Goal: Information Seeking & Learning: Check status

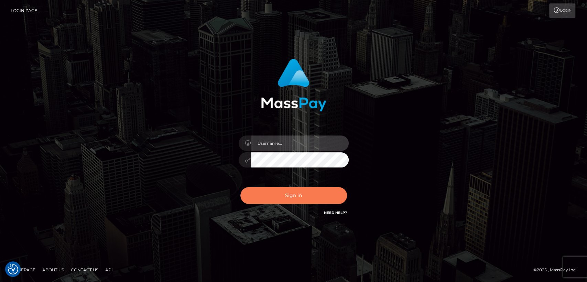
type input "nt.es"
click at [282, 195] on button "Sign in" at bounding box center [294, 195] width 107 height 17
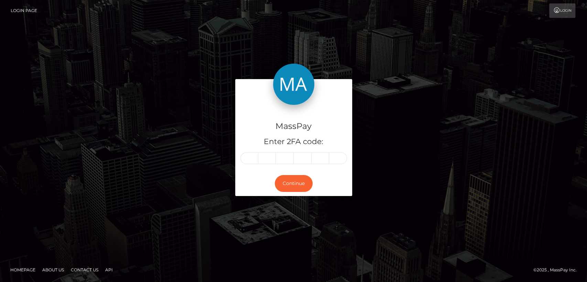
click at [249, 166] on div "MassPay Enter 2FA code:" at bounding box center [293, 138] width 117 height 66
click at [251, 162] on input "text" at bounding box center [250, 158] width 18 height 12
paste input "3"
type input "3"
type input "9"
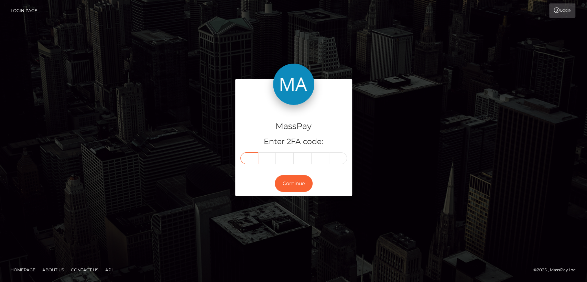
type input "6"
type input "7"
type input "9"
type input "6"
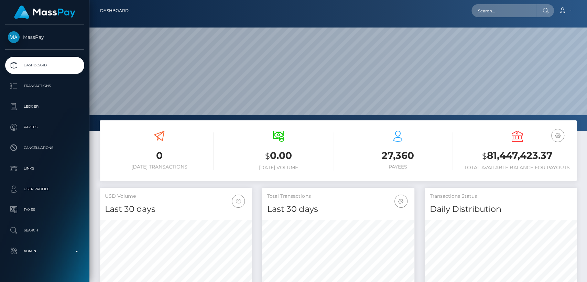
scroll to position [121, 152]
click at [519, 13] on input "text" at bounding box center [504, 10] width 65 height 13
paste input "[EMAIL_ADDRESS][DOMAIN_NAME]"
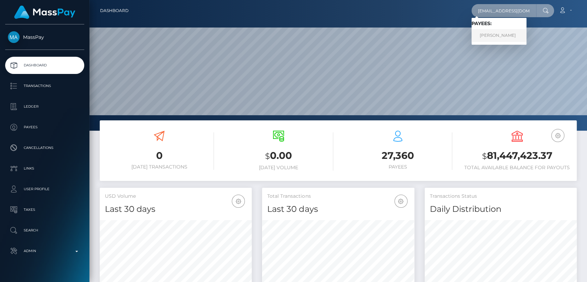
type input "[EMAIL_ADDRESS][DOMAIN_NAME]"
click at [510, 37] on link "Shirley Campbell" at bounding box center [499, 35] width 55 height 13
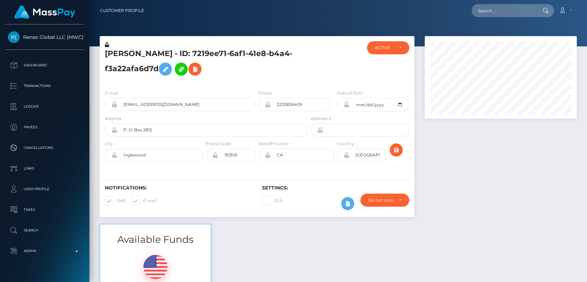
scroll to position [83, 152]
click at [121, 54] on h5 "[PERSON_NAME] - ID: 7219ee71-6af1-41e8-b4a4-f3a22afa6d7d" at bounding box center [205, 64] width 200 height 31
copy h5 "[PERSON_NAME]"
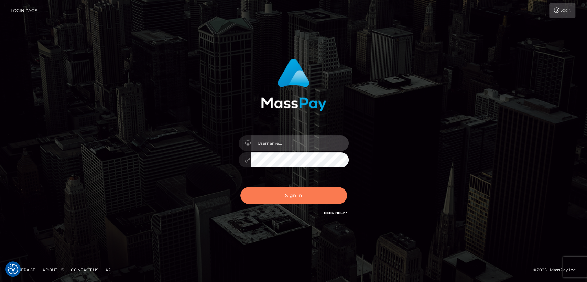
type input "nt.es"
click at [270, 191] on button "Sign in" at bounding box center [294, 195] width 107 height 17
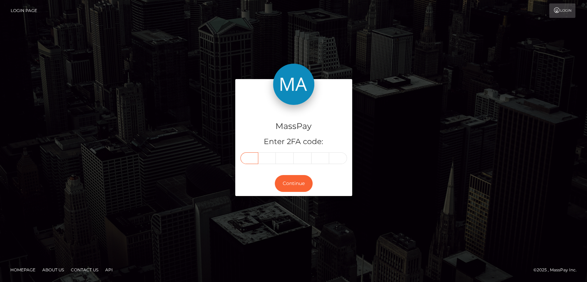
click at [251, 163] on input "text" at bounding box center [250, 158] width 18 height 12
paste input "9"
type input "9"
type input "5"
type input "0"
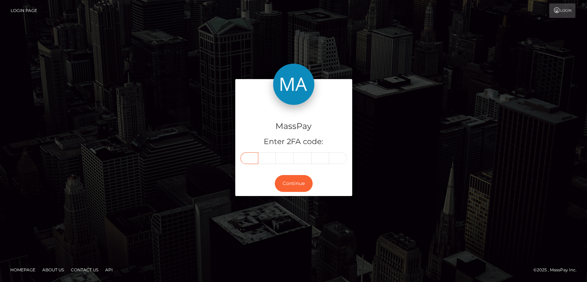
type input "8"
type input "4"
type input "6"
click at [286, 186] on button "Continue" at bounding box center [294, 183] width 38 height 17
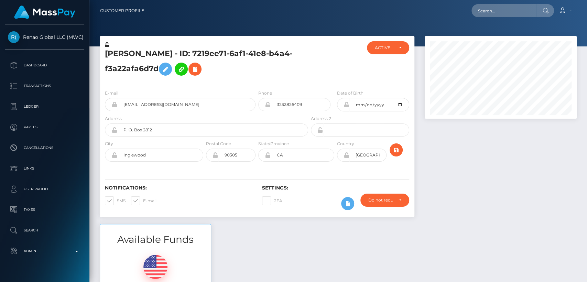
scroll to position [83, 152]
click at [484, 7] on input "text" at bounding box center [504, 10] width 65 height 13
paste input "[EMAIL_ADDRESS][DOMAIN_NAME]"
type input "[EMAIL_ADDRESS][DOMAIN_NAME]"
click at [506, 7] on input "[EMAIL_ADDRESS][DOMAIN_NAME]" at bounding box center [504, 10] width 65 height 13
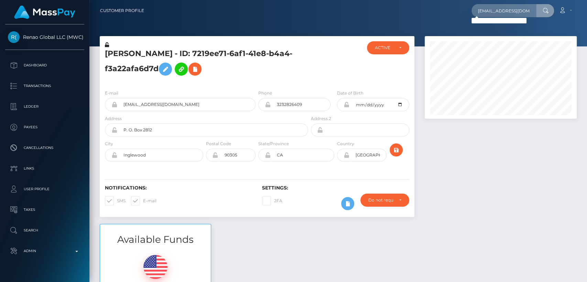
click at [248, 30] on div at bounding box center [338, 23] width 498 height 46
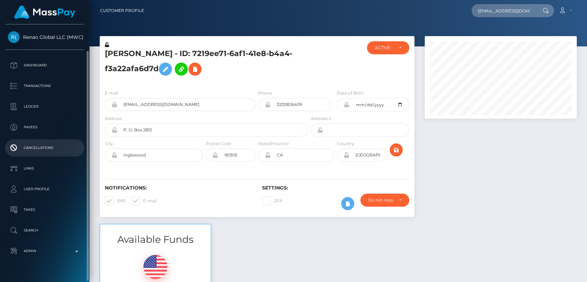
scroll to position [13, 0]
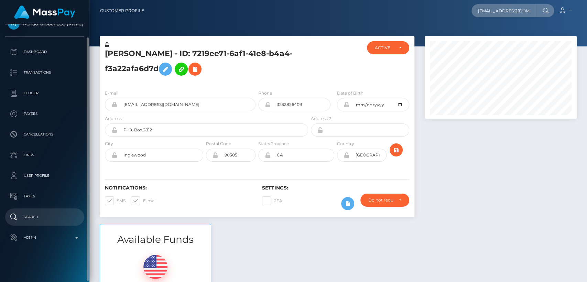
click at [30, 212] on p "Search" at bounding box center [45, 217] width 74 height 10
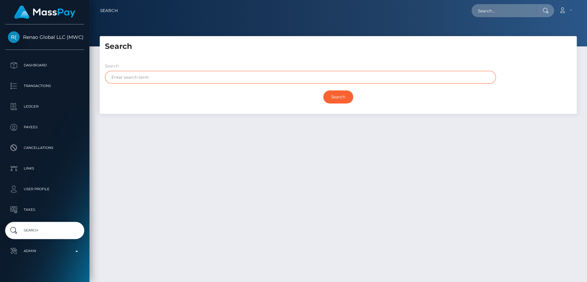
click at [155, 78] on input "text" at bounding box center [300, 77] width 391 height 13
paste input "[EMAIL_ADDRESS][DOMAIN_NAME]"
click at [121, 81] on input "[EMAIL_ADDRESS][DOMAIN_NAME]" at bounding box center [300, 77] width 391 height 13
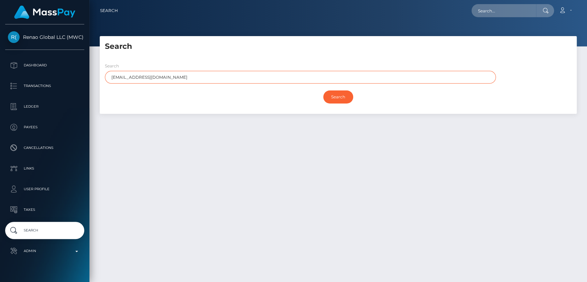
click at [121, 81] on input "[EMAIL_ADDRESS][DOMAIN_NAME]" at bounding box center [300, 77] width 391 height 13
paste input "Olga"
drag, startPoint x: 155, startPoint y: 81, endPoint x: 98, endPoint y: 76, distance: 56.6
click at [98, 76] on div "Search Search ikl31Olga@aol.com Search Payouts - Payee Name" at bounding box center [339, 78] width 488 height 85
paste input "Olga"
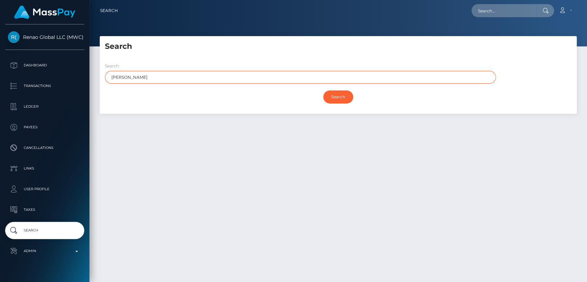
type input "Olga"
click at [323, 90] on input "Search" at bounding box center [338, 96] width 30 height 13
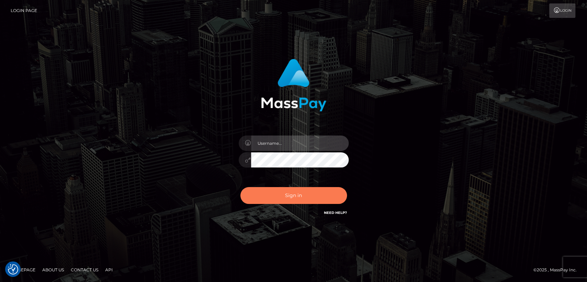
type input "nt.es"
click at [296, 202] on button "Sign in" at bounding box center [294, 195] width 107 height 17
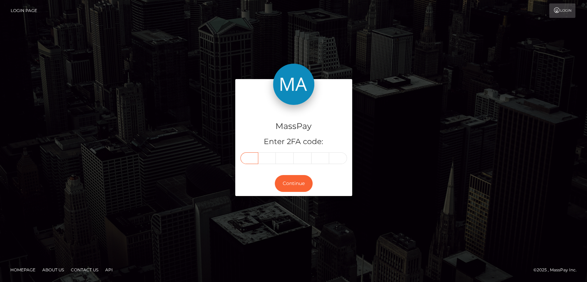
click at [245, 159] on input "text" at bounding box center [250, 158] width 18 height 12
paste input "2"
type input "2"
type input "7"
type input "9"
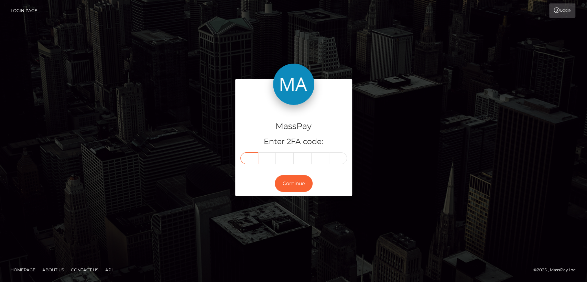
type input "7"
type input "9"
type input "3"
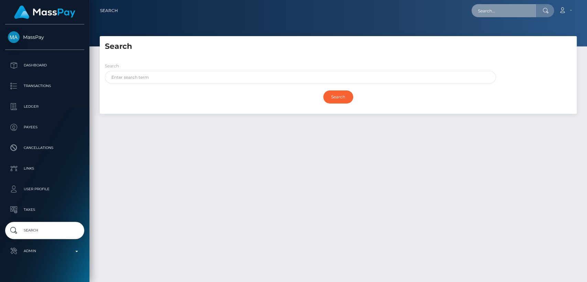
click at [484, 7] on input "text" at bounding box center [504, 10] width 65 height 13
paste input "[PERSON_NAME][EMAIL_ADDRESS][DOMAIN_NAME]"
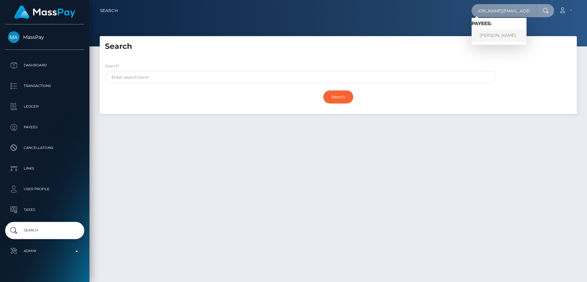
type input "georgina.nagel06@gmail.com"
click at [490, 38] on link "Georgina Nagel" at bounding box center [499, 35] width 55 height 13
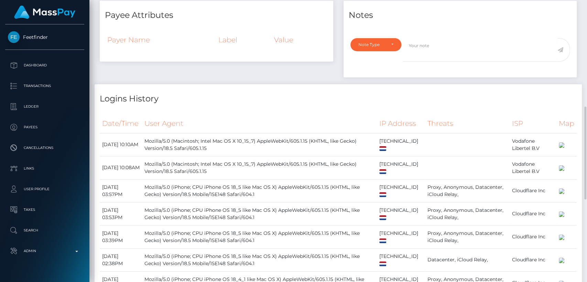
scroll to position [316, 0]
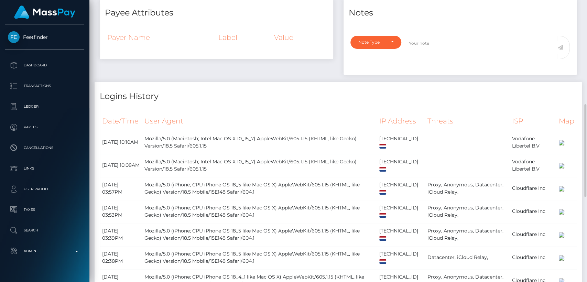
drag, startPoint x: 206, startPoint y: 111, endPoint x: 224, endPoint y: 53, distance: 60.4
click at [224, 53] on div "Payee Attributes Payer Name Label Value Notes General" at bounding box center [339, 213] width 488 height 430
click at [227, 96] on h4 "Logins History" at bounding box center [338, 96] width 477 height 12
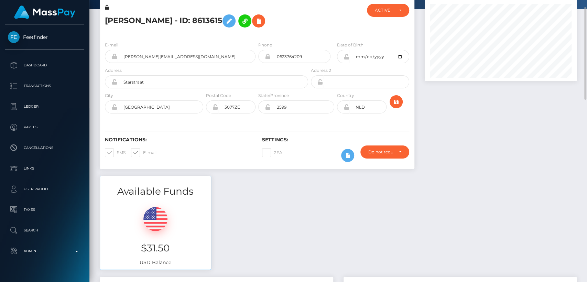
scroll to position [33, 0]
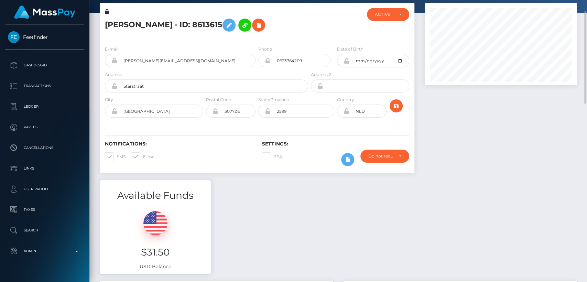
click at [360, 180] on div "Available Funds $31.50 USD Balance" at bounding box center [339, 230] width 488 height 101
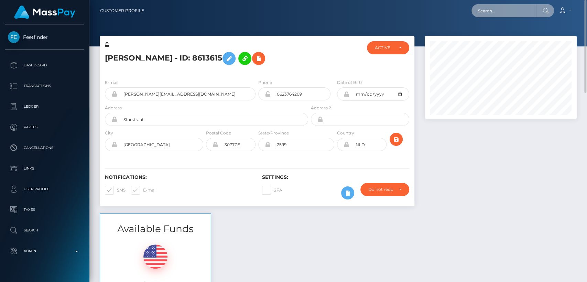
click at [510, 13] on input "text" at bounding box center [504, 10] width 65 height 13
paste input "noelleblais0@gmail.com"
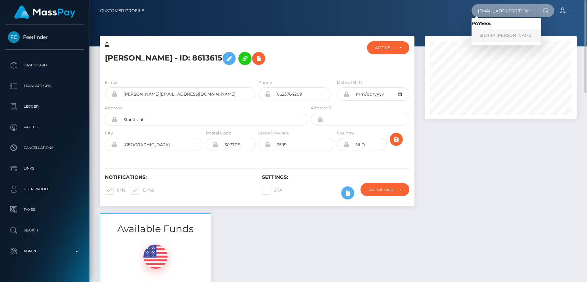
type input "noelleblais0@gmail.com"
click at [507, 36] on link "SIERRA NOELLE BLAIS" at bounding box center [507, 35] width 70 height 13
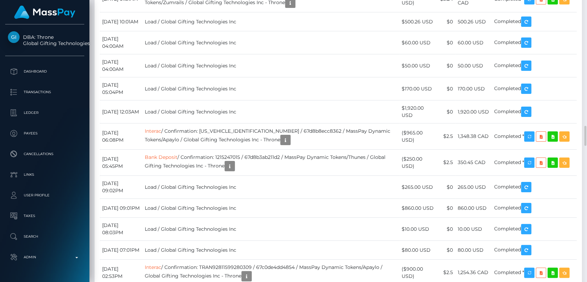
scroll to position [1790, 0]
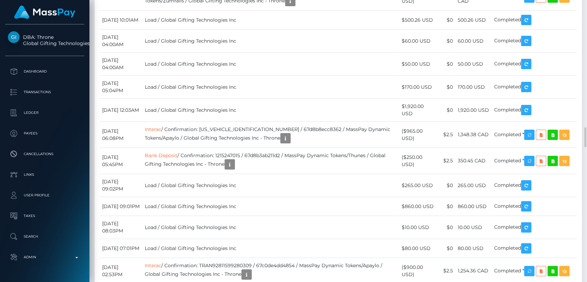
drag, startPoint x: 382, startPoint y: 225, endPoint x: 316, endPoint y: 175, distance: 82.8
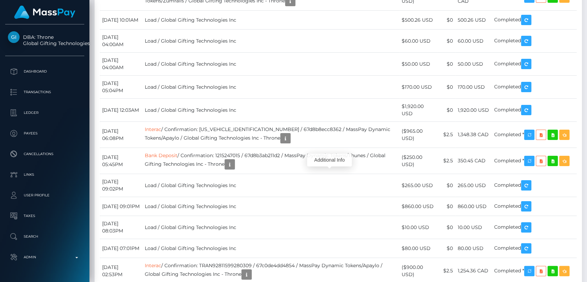
click at [329, 159] on div "Additional Info" at bounding box center [329, 160] width 45 height 13
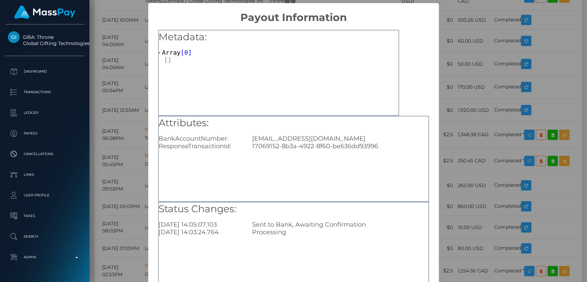
click at [441, 139] on div "× Payout Information Metadata: Array [ 0 ] Attributes: BankAccountNumber: Noell…" at bounding box center [293, 141] width 587 height 282
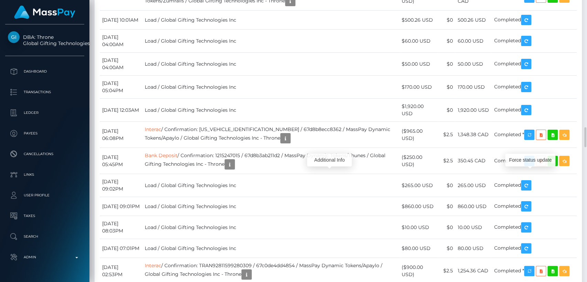
click at [531, 162] on div "Force status update" at bounding box center [530, 160] width 50 height 13
click at [531, 160] on div "Force status update" at bounding box center [530, 160] width 50 height 13
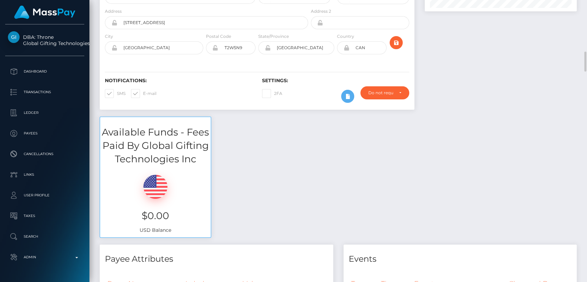
scroll to position [0, 0]
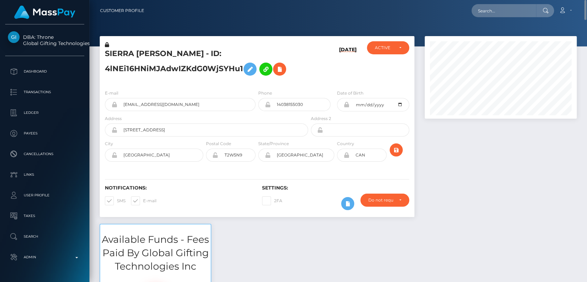
click at [124, 55] on h5 "SIERRA NOELLE BLAIS - ID: 4lNEi16HNiMJAdwIZKdG0WjSYHu1" at bounding box center [205, 64] width 200 height 31
copy h5 "SIERRA"
click at [171, 119] on div "Address 118 Cedarwood Park SW" at bounding box center [206, 126] width 203 height 22
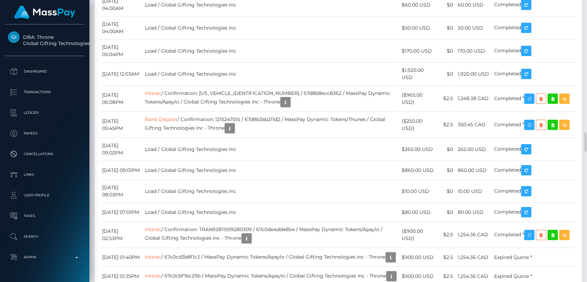
scroll to position [1829, 0]
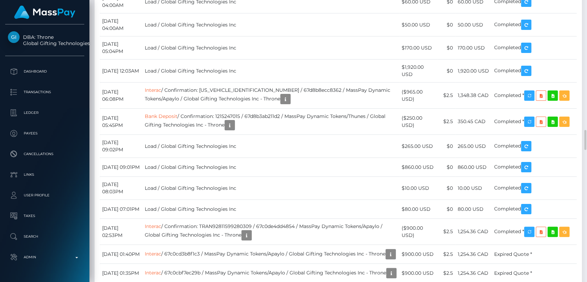
drag, startPoint x: 411, startPoint y: 136, endPoint x: 404, endPoint y: 129, distance: 9.5
copy td "$1,895.83 USD"
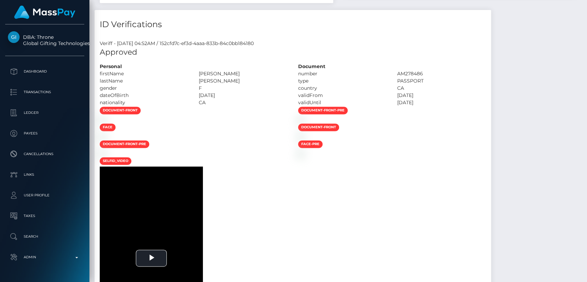
scroll to position [0, 0]
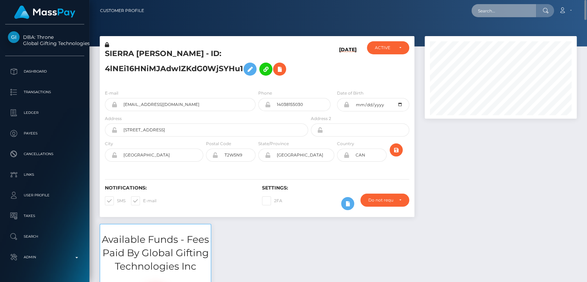
click at [506, 15] on input "text" at bounding box center [504, 10] width 65 height 13
paste input "georgina.nagel06@gmail.com"
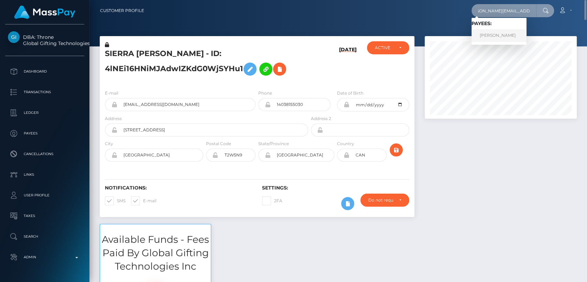
type input "georgina.nagel06@gmail.com"
click at [495, 33] on link "Georgina Nagel" at bounding box center [499, 35] width 55 height 13
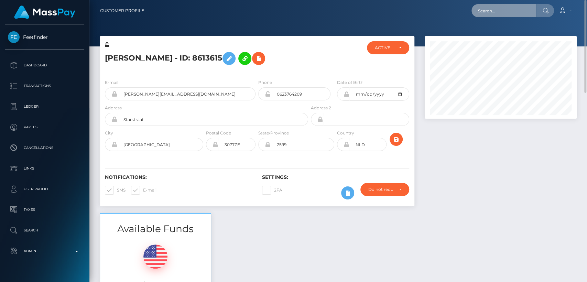
click at [488, 8] on input "text" at bounding box center [504, 10] width 65 height 13
paste input "[EMAIL_ADDRESS][DOMAIN_NAME]"
type input "[EMAIL_ADDRESS][DOMAIN_NAME]"
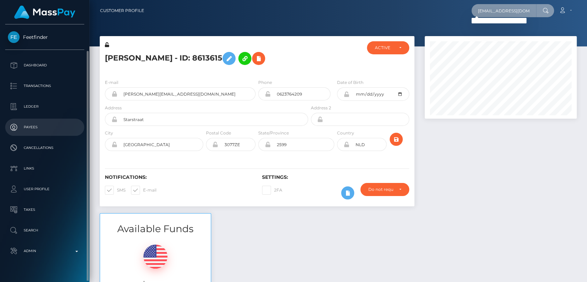
scroll to position [13, 0]
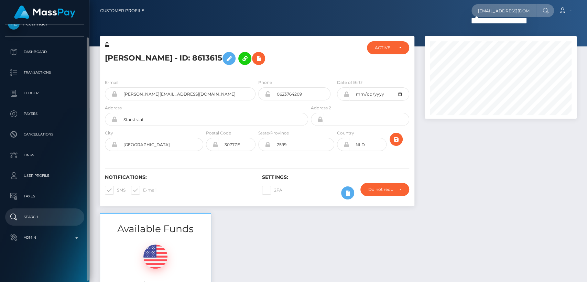
click at [52, 222] on p "Search" at bounding box center [45, 217] width 74 height 10
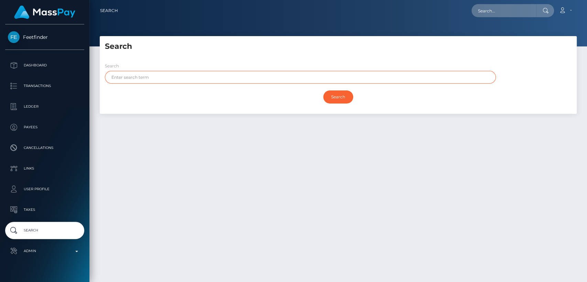
click at [312, 82] on input "text" at bounding box center [300, 77] width 391 height 13
paste input "Tina"
type input "Tina"
click at [323, 90] on input "Search" at bounding box center [338, 96] width 30 height 13
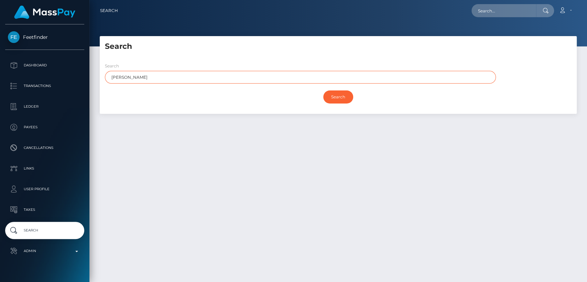
click at [323, 90] on input "Search" at bounding box center [338, 96] width 30 height 13
click at [312, 81] on input "Tina" at bounding box center [300, 77] width 391 height 13
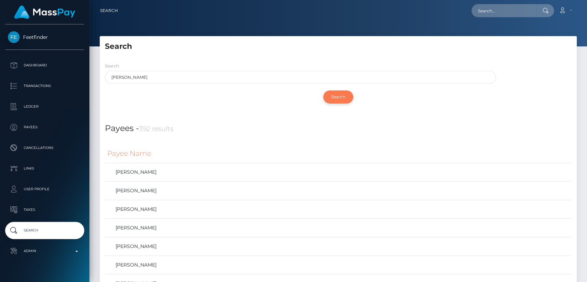
click at [334, 93] on input "Search" at bounding box center [338, 96] width 30 height 13
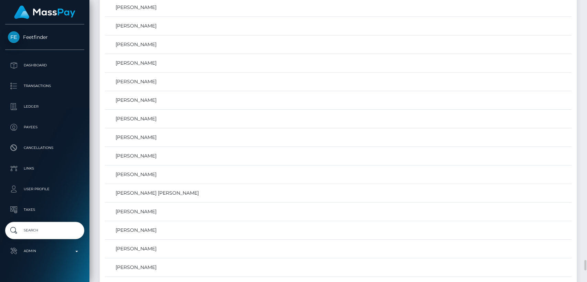
scroll to position [6830, 0]
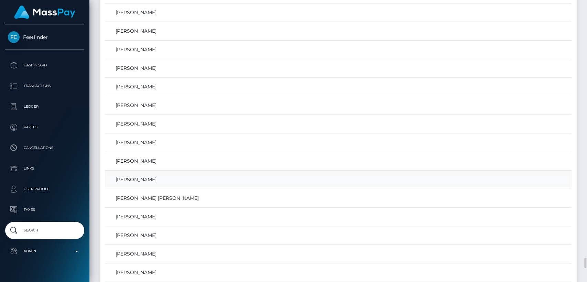
click at [171, 175] on link "[PERSON_NAME]" at bounding box center [338, 180] width 462 height 10
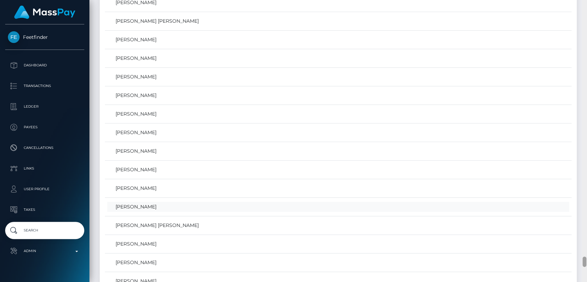
scroll to position [6794, 0]
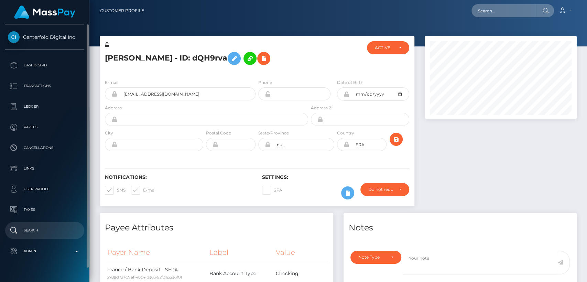
scroll to position [83, 152]
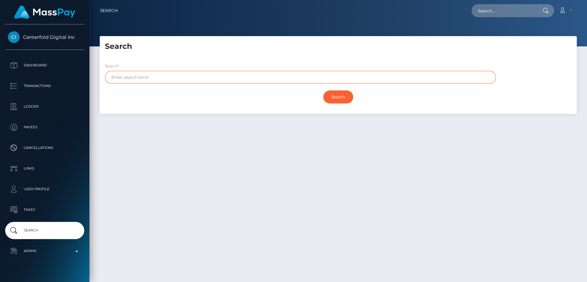
click at [176, 73] on input "text" at bounding box center [300, 77] width 391 height 13
type input "[PERSON_NAME]"
click at [323, 90] on input "Search" at bounding box center [338, 96] width 30 height 13
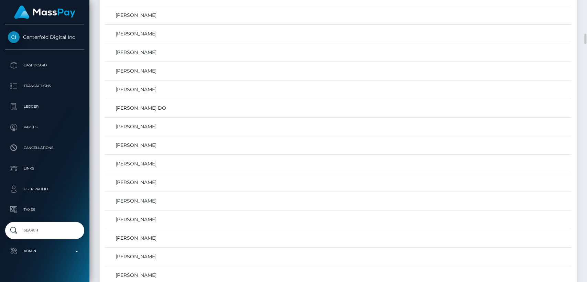
scroll to position [614, 0]
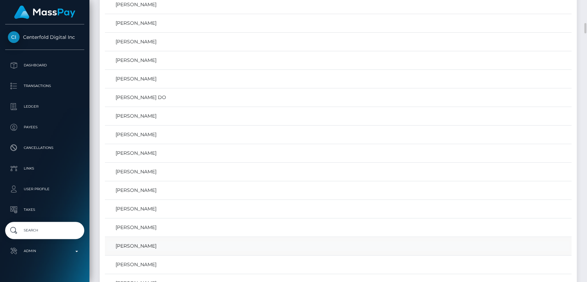
click at [145, 245] on link "[PERSON_NAME]" at bounding box center [338, 246] width 462 height 10
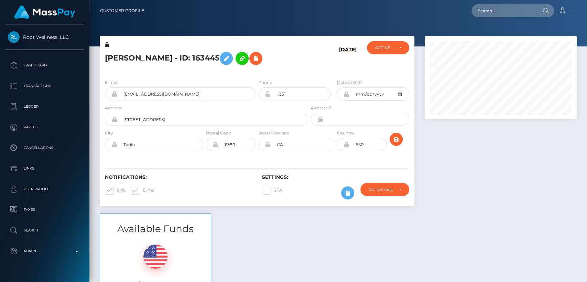
scroll to position [83, 152]
click at [153, 95] on input "tinajeske@me.com" at bounding box center [186, 93] width 138 height 13
click at [504, 10] on input "text" at bounding box center [504, 10] width 65 height 13
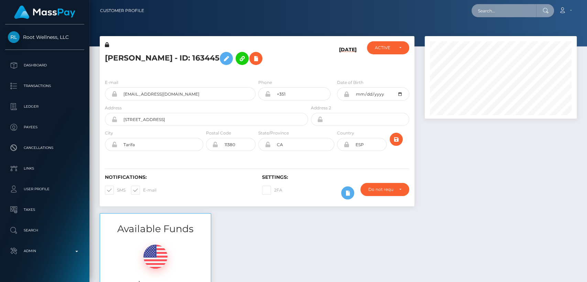
paste input "genyyounes@gmail.com"
click at [500, 9] on input "genyyounes@gmail.com" at bounding box center [504, 10] width 65 height 13
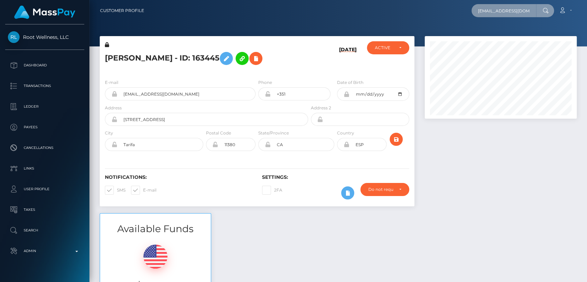
click at [500, 9] on input "genyyounes@gmail.com" at bounding box center [504, 10] width 65 height 13
click at [499, 14] on input "genyyounes@gmail.com" at bounding box center [504, 10] width 65 height 13
paste input "ymail.com."
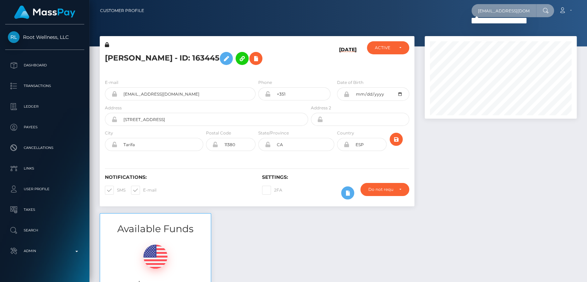
click at [512, 10] on input "genyyounes@ymail.com." at bounding box center [504, 10] width 65 height 13
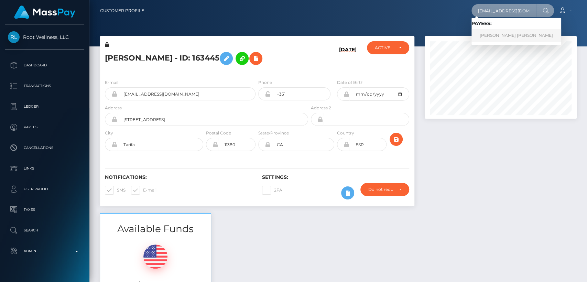
type input "genyyounes@ymail.com"
click at [509, 34] on link "Nicoleta Geny Younes" at bounding box center [517, 35] width 90 height 13
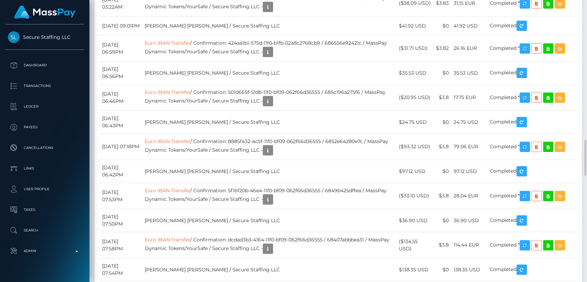
scroll to position [83, 152]
click at [532, 36] on div "Force status update" at bounding box center [530, 36] width 50 height 13
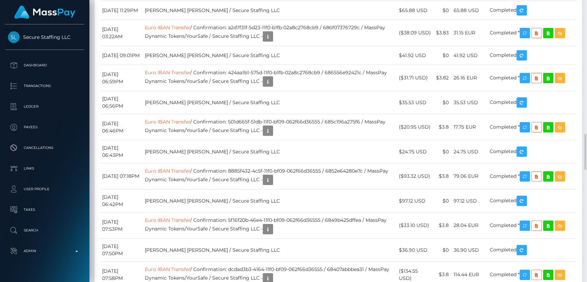
scroll to position [1051, 0]
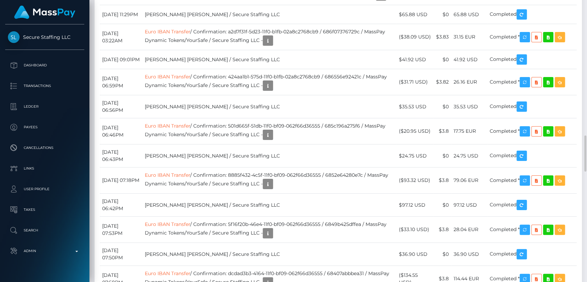
drag, startPoint x: 140, startPoint y: 82, endPoint x: 104, endPoint y: 82, distance: 36.1
drag, startPoint x: 138, startPoint y: 81, endPoint x: 102, endPoint y: 79, distance: 36.2
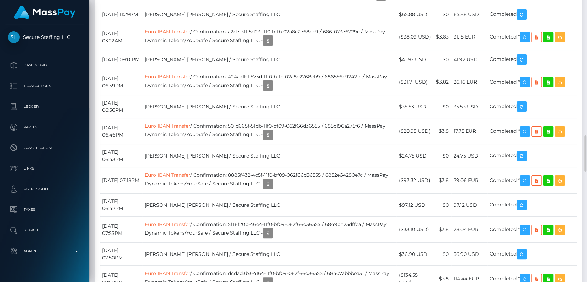
copy td "August 13, 2025"
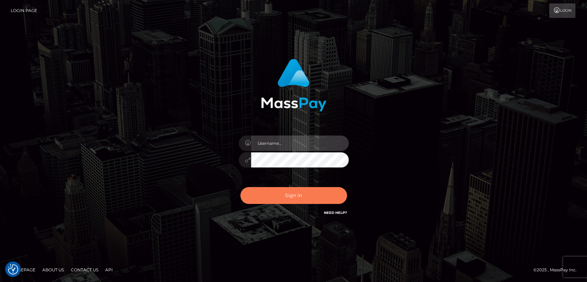
type input "[DOMAIN_NAME]"
click at [278, 193] on button "Sign in" at bounding box center [294, 195] width 107 height 17
type input "nt.es"
click at [278, 193] on button "Sign in" at bounding box center [294, 195] width 107 height 17
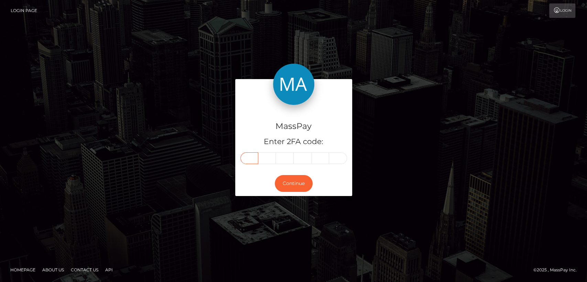
click at [249, 160] on input "text" at bounding box center [250, 158] width 18 height 12
paste input "7"
type input "7"
type input "8"
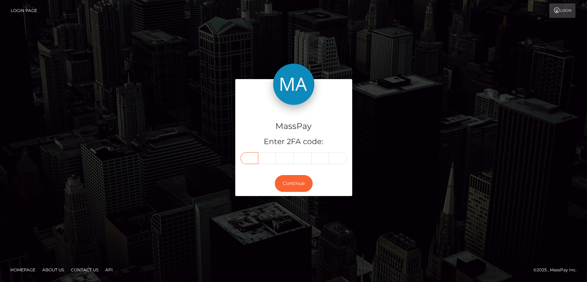
type input "9"
type input "0"
type input "5"
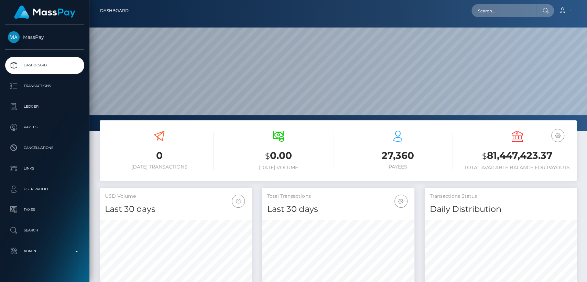
scroll to position [121, 152]
click at [489, 14] on input "text" at bounding box center [504, 10] width 65 height 13
paste input "[EMAIL_ADDRESS][DOMAIN_NAME]"
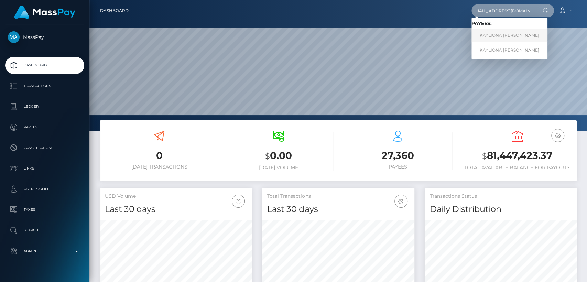
type input "[EMAIL_ADDRESS][DOMAIN_NAME]"
click at [498, 35] on link "KAYLIONA [PERSON_NAME]" at bounding box center [510, 35] width 76 height 13
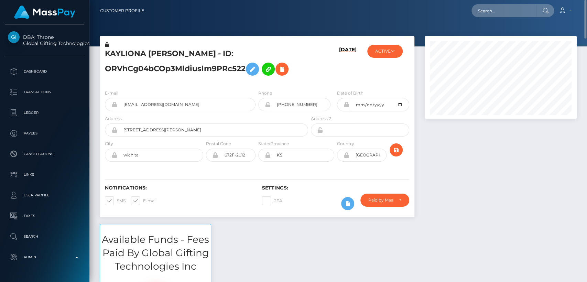
click at [110, 52] on h5 "KAYLIONA JEREE DAVIS - ID: ORVhCg04bCOp3Mldiuslm9PRc522" at bounding box center [205, 64] width 200 height 31
copy h5 "KAYLIONA"
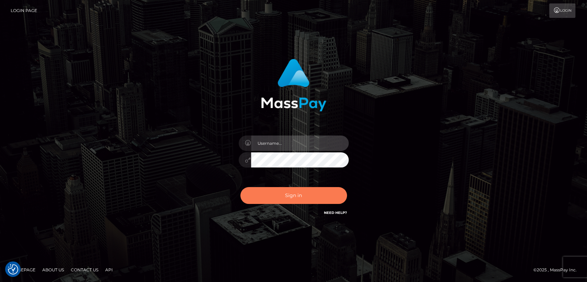
type input "[DOMAIN_NAME]"
click at [291, 198] on button "Sign in" at bounding box center [294, 195] width 107 height 17
type input "[DOMAIN_NAME]"
click at [291, 198] on button "Sign in" at bounding box center [294, 195] width 107 height 17
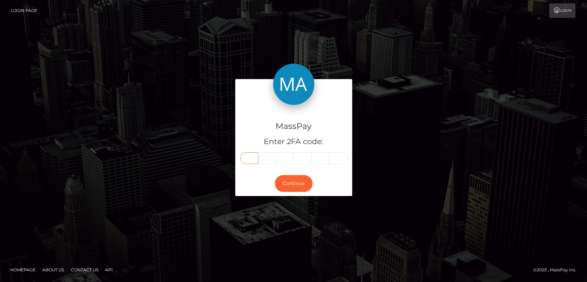
click at [253, 162] on input "text" at bounding box center [250, 158] width 18 height 12
paste input "9"
type input "9"
type input "4"
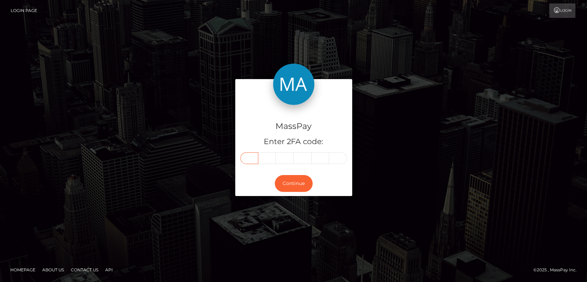
type input "1"
type input "3"
type input "0"
type input "6"
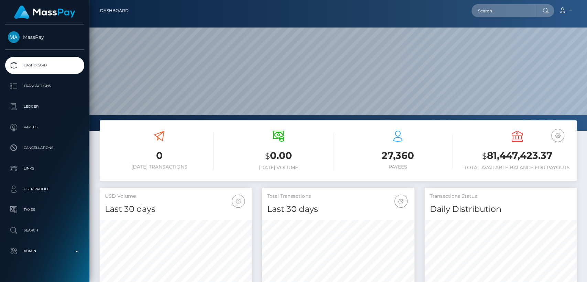
scroll to position [121, 152]
click at [505, 12] on input "text" at bounding box center [504, 10] width 65 height 13
paste input "[DOMAIN_NAME][EMAIL_ADDRESS][DOMAIN_NAME]"
click at [534, 8] on input "[DOMAIN_NAME][EMAIL_ADDRESS][DOMAIN_NAME]" at bounding box center [504, 10] width 65 height 13
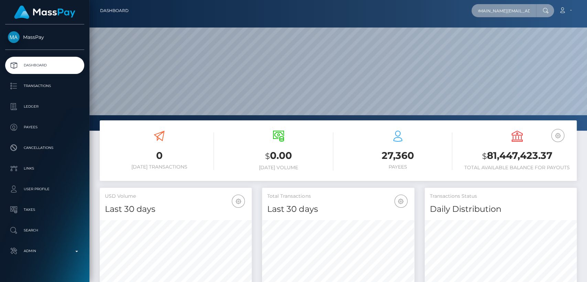
type input "[DOMAIN_NAME][EMAIL_ADDRESS][DOMAIN_NAME]"
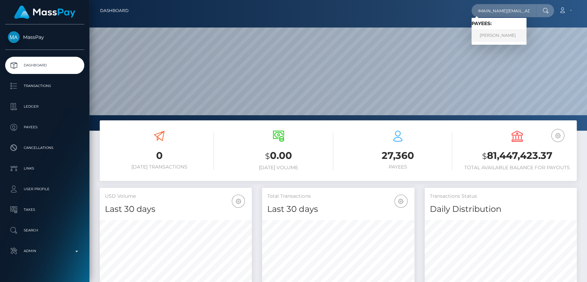
scroll to position [0, 0]
click at [511, 35] on link "Alesia Drangoz" at bounding box center [499, 35] width 55 height 13
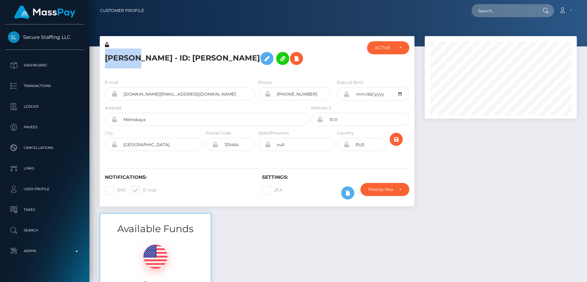
scroll to position [83, 152]
click at [218, 68] on h5 "[PERSON_NAME] - ID: [PERSON_NAME]" at bounding box center [205, 59] width 200 height 20
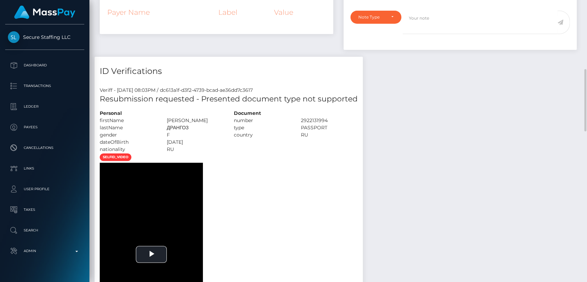
scroll to position [334, 0]
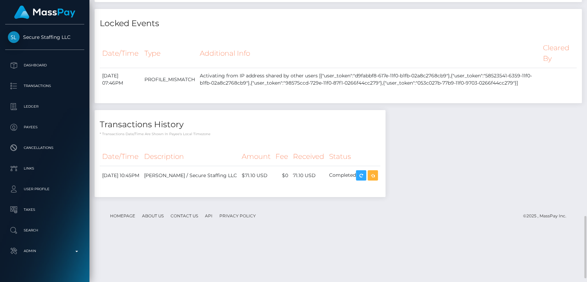
scroll to position [992, 0]
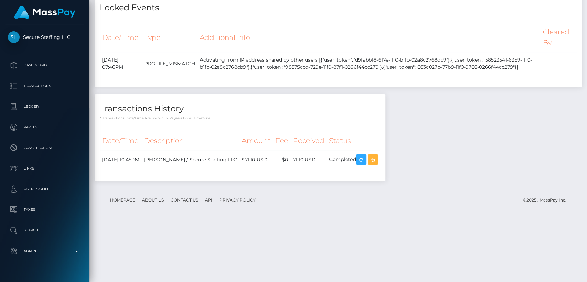
click at [406, 218] on div "Force resend notification" at bounding box center [393, 213] width 61 height 13
click at [408, 218] on div "Force resend notification" at bounding box center [393, 213] width 61 height 13
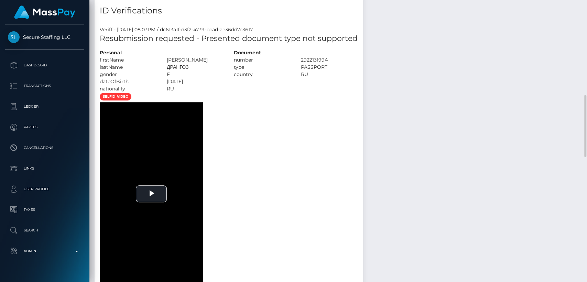
scroll to position [399, 0]
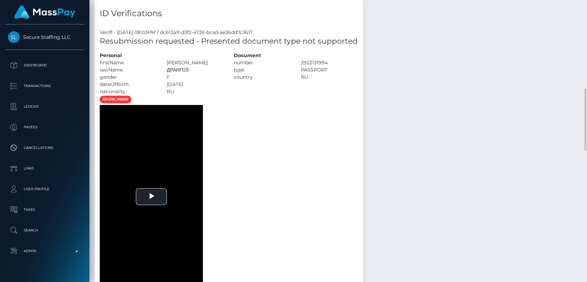
click at [230, 145] on div "selfid_video To view this video please enable JavaScript, and consider upgradin…" at bounding box center [229, 191] width 268 height 193
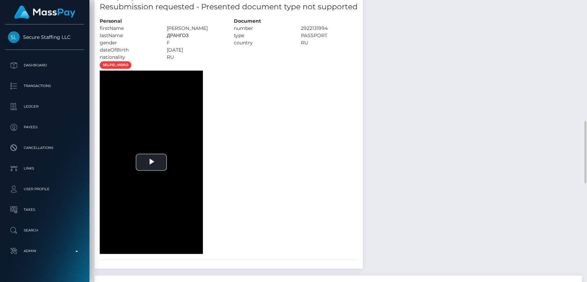
scroll to position [454, 0]
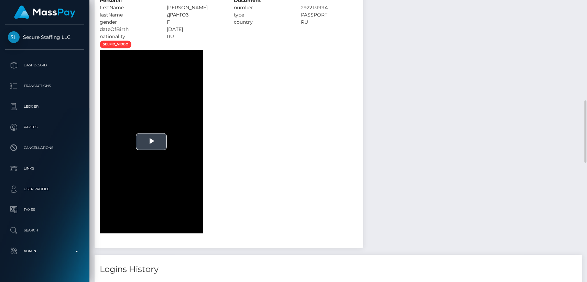
click at [151, 142] on span "Video Player" at bounding box center [151, 142] width 0 height 0
click at [177, 134] on video "To view this video please enable JavaScript, and consider upgrading to a web br…" at bounding box center [151, 141] width 103 height 183
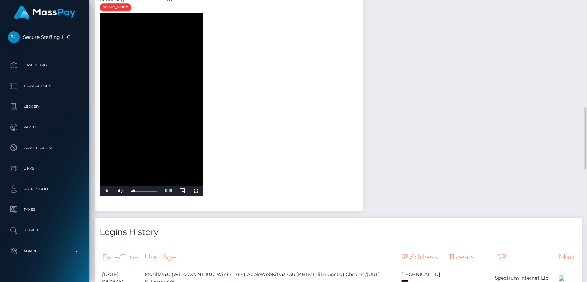
scroll to position [490, 0]
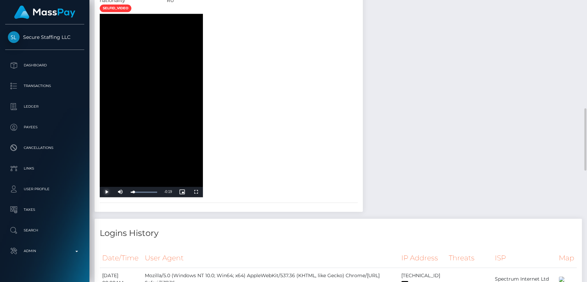
click at [109, 192] on span "Video Player" at bounding box center [107, 192] width 14 height 0
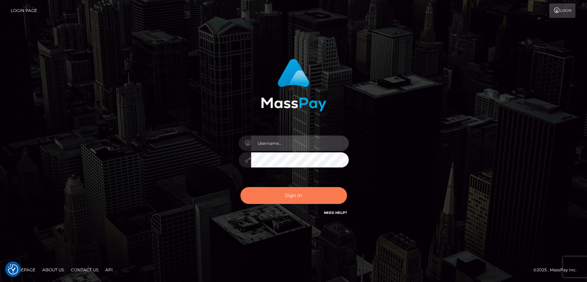
type input "nt.es"
click at [297, 194] on button "Sign in" at bounding box center [294, 195] width 107 height 17
type input "[DOMAIN_NAME]"
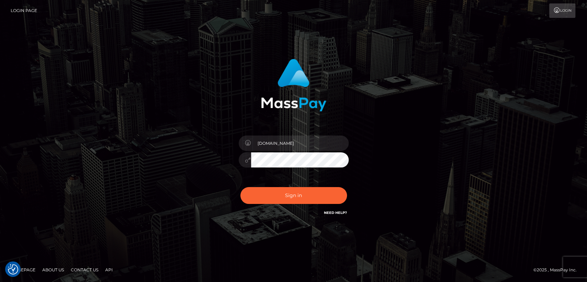
click at [281, 182] on div "[DOMAIN_NAME] Sign in" at bounding box center [293, 138] width 181 height 168
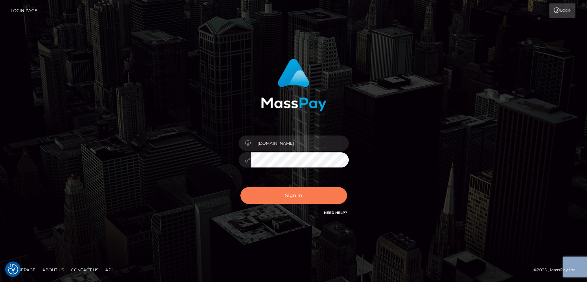
click at [283, 193] on button "Sign in" at bounding box center [294, 195] width 107 height 17
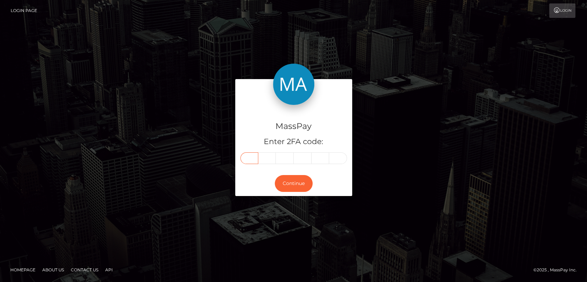
click at [245, 156] on input "text" at bounding box center [250, 158] width 18 height 12
paste input "4"
type input "4"
type input "7"
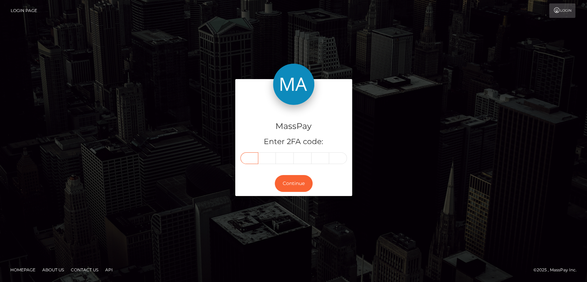
type input "8"
type input "6"
type input "3"
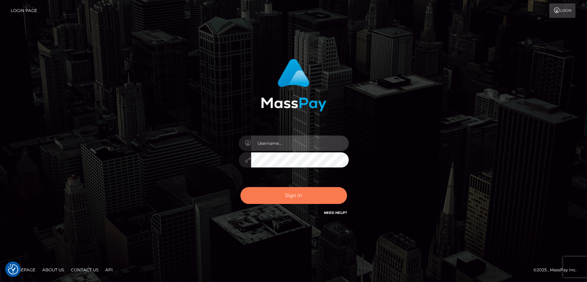
type input "nt.es"
click at [269, 200] on button "Sign in" at bounding box center [294, 195] width 107 height 17
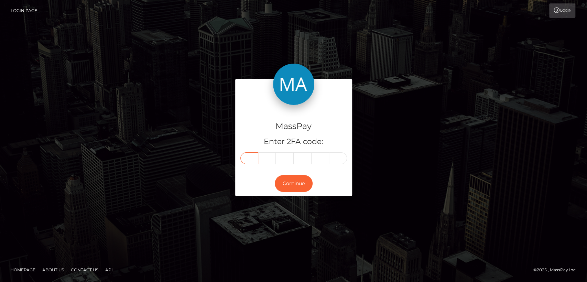
click at [245, 156] on input "text" at bounding box center [250, 158] width 18 height 12
paste input "8"
type input "8"
type input "2"
type input "1"
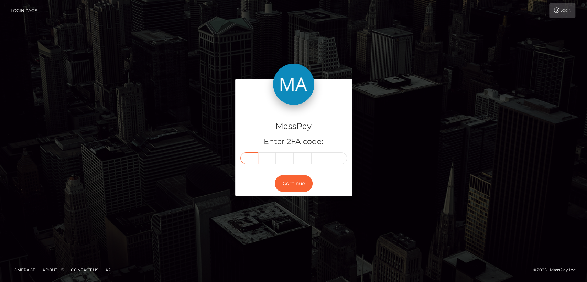
type input "0"
type input "3"
type input "2"
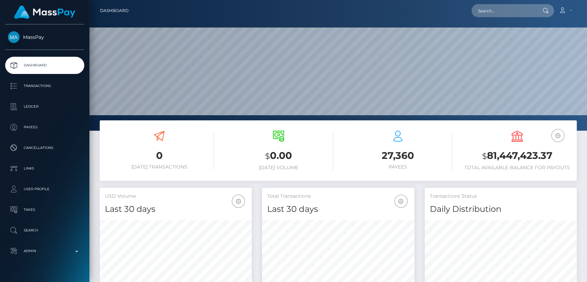
scroll to position [121, 152]
click at [497, 14] on input "text" at bounding box center [504, 10] width 65 height 13
paste input "mistressauroramari@outlook.com"
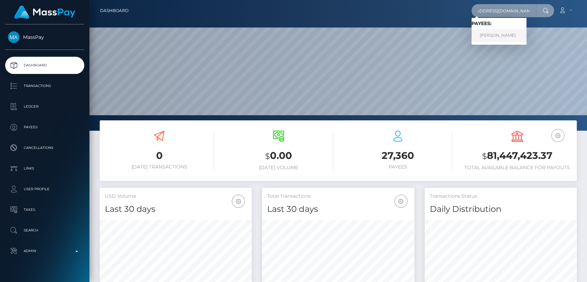
type input "mistressauroramari@outlook.com"
click at [493, 38] on link "Suzaan Barnard" at bounding box center [499, 35] width 55 height 13
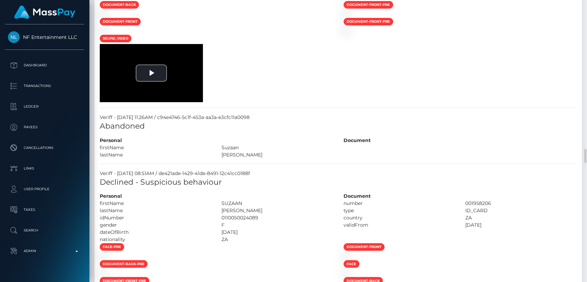
scroll to position [2587, 0]
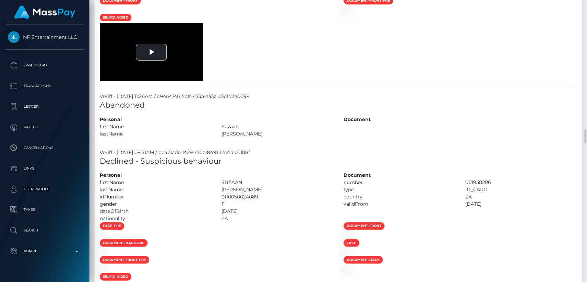
drag, startPoint x: 288, startPoint y: 147, endPoint x: 293, endPoint y: 169, distance: 23.0
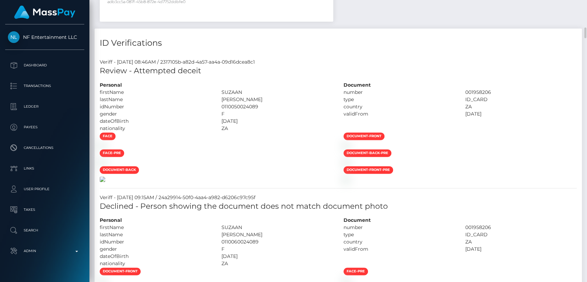
scroll to position [536, 0]
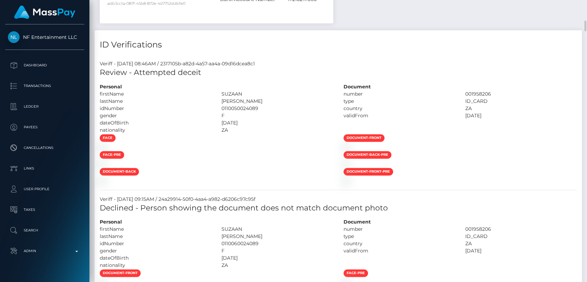
click at [248, 160] on div "face-pre" at bounding box center [217, 156] width 244 height 10
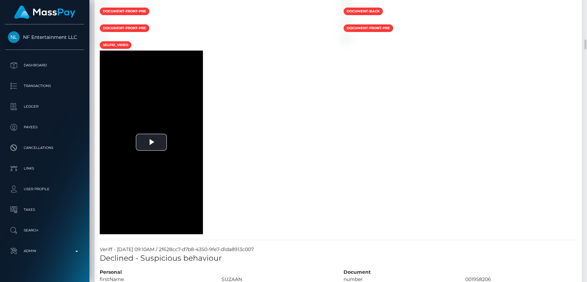
scroll to position [862, 0]
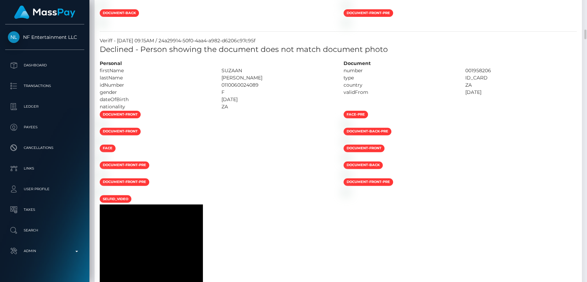
click at [278, 19] on div "document-back" at bounding box center [217, 14] width 244 height 10
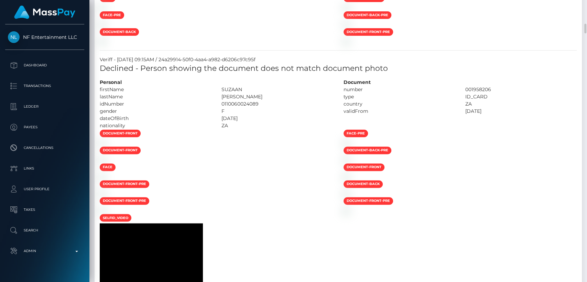
click at [278, 38] on div "document-back" at bounding box center [217, 33] width 244 height 10
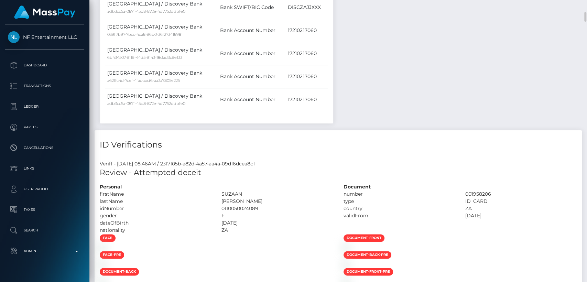
scroll to position [433, 0]
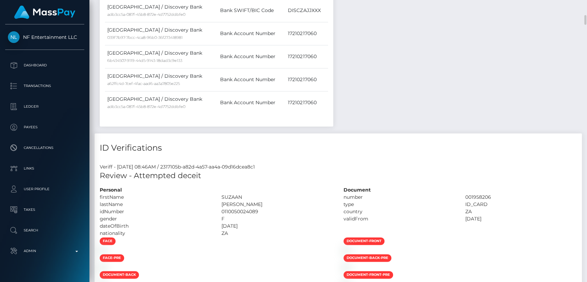
click at [229, 194] on div "SUZAAN" at bounding box center [277, 197] width 122 height 7
copy div "SUZAAN"
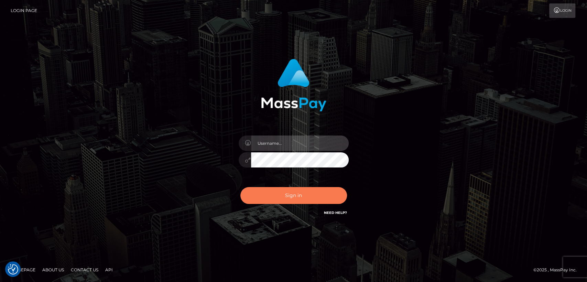
type input "nt.es"
click at [284, 191] on button "Sign in" at bounding box center [294, 195] width 107 height 17
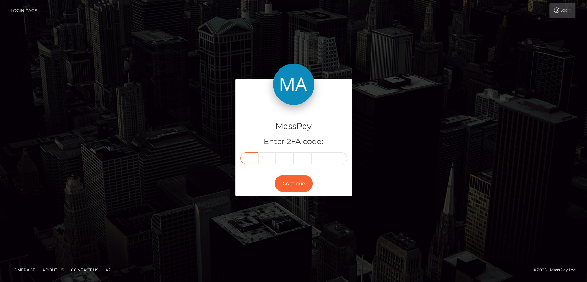
click at [243, 157] on input "text" at bounding box center [250, 158] width 18 height 12
paste input "8"
type input "8"
type input "0"
type input "6"
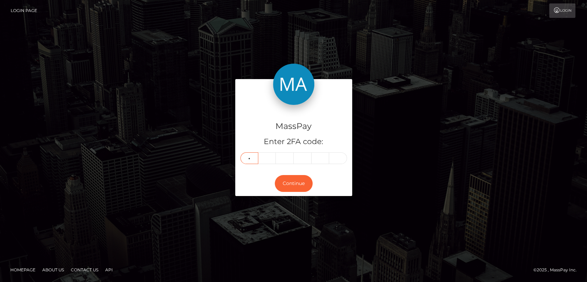
type input "8"
type input "7"
type input "4"
click at [301, 188] on button "Continue" at bounding box center [294, 183] width 38 height 17
click at [301, 187] on button "Continue" at bounding box center [294, 183] width 38 height 17
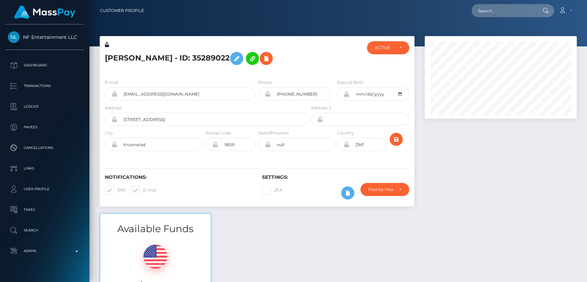
scroll to position [83, 152]
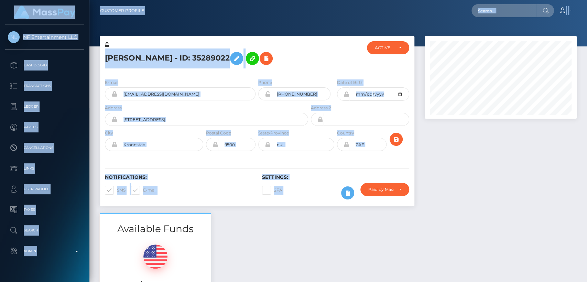
drag, startPoint x: 321, startPoint y: 209, endPoint x: 322, endPoint y: 72, distance: 137.0
click at [322, 72] on div "[PERSON_NAME] - ID: 35289022 ACTIVE DEACTIVE CLOSED ACTIVE E-mail" at bounding box center [257, 124] width 325 height 177
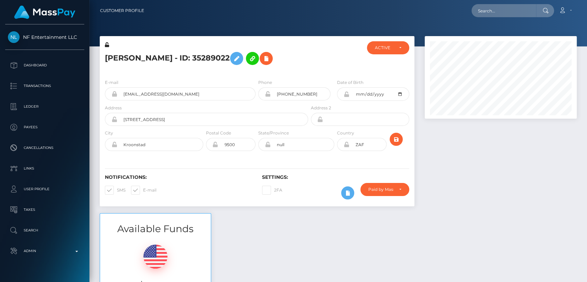
click at [308, 67] on div "[PERSON_NAME] - ID: 35289022" at bounding box center [205, 57] width 210 height 32
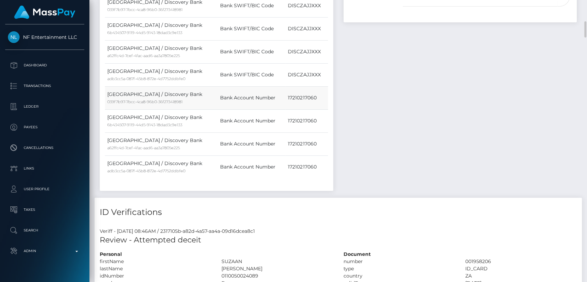
scroll to position [0, 0]
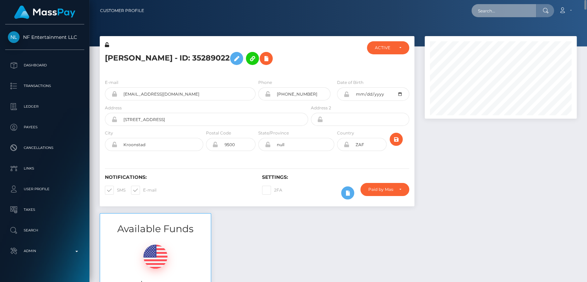
click at [487, 13] on input "text" at bounding box center [504, 10] width 65 height 13
paste input "[DOMAIN_NAME][EMAIL_ADDRESS][DOMAIN_NAME]"
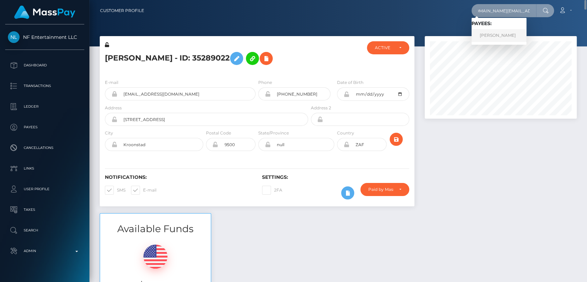
type input "[DOMAIN_NAME][EMAIL_ADDRESS][DOMAIN_NAME]"
click at [489, 32] on link "Alesia Drangoz" at bounding box center [499, 35] width 55 height 13
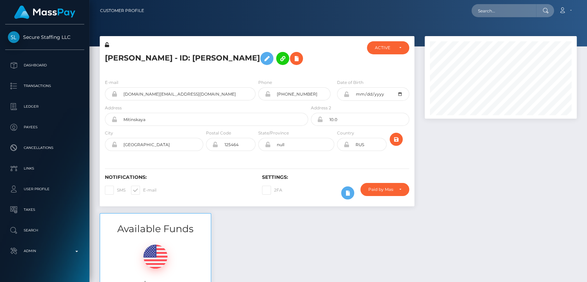
scroll to position [83, 152]
click at [292, 63] on icon at bounding box center [296, 58] width 8 height 9
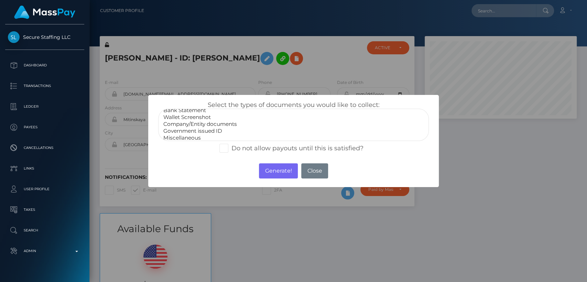
scroll to position [13, 0]
select select "Government issued ID"
click at [227, 130] on option "Government issued ID" at bounding box center [294, 128] width 262 height 7
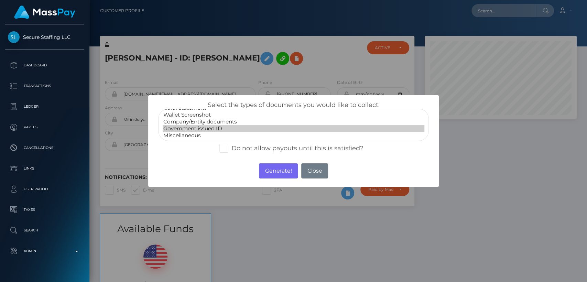
click at [423, 72] on div "× Select the types of documents you would like to collect: Paper Check Bank Sta…" at bounding box center [293, 141] width 587 height 282
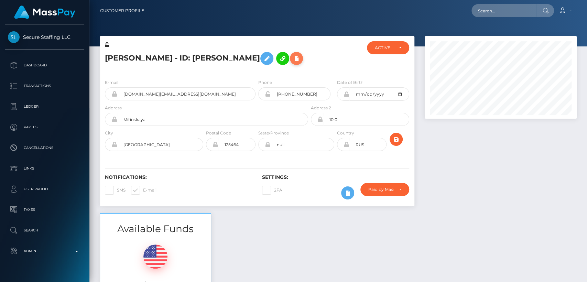
click at [292, 63] on icon at bounding box center [296, 58] width 8 height 9
select select
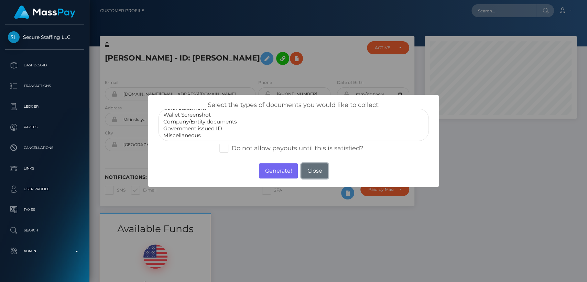
click at [319, 177] on button "Close" at bounding box center [314, 170] width 27 height 15
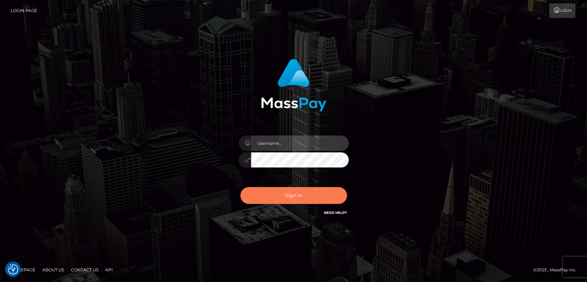
type input "nt.es"
click at [306, 201] on button "Sign in" at bounding box center [294, 195] width 107 height 17
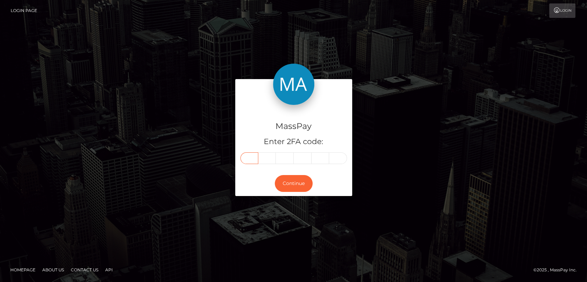
click at [242, 158] on input "text" at bounding box center [250, 158] width 18 height 12
paste input "9"
type input "9"
type input "6"
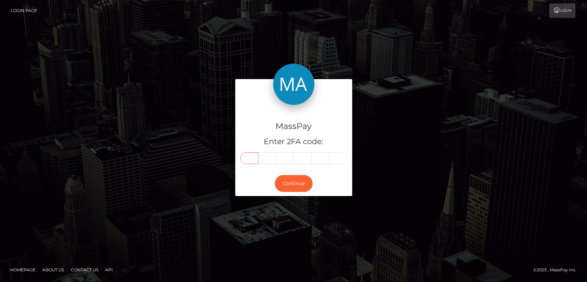
type input "5"
type input "1"
type input "4"
click at [294, 186] on button "Continue" at bounding box center [294, 183] width 38 height 17
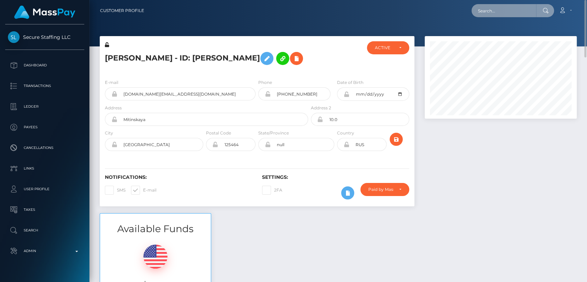
click at [511, 17] on input "text" at bounding box center [504, 10] width 65 height 13
paste input "mistressauroramari@outlook.com"
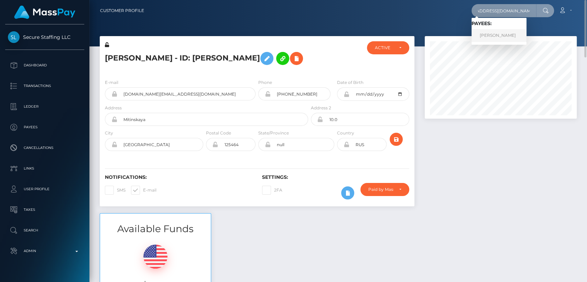
type input "mistressauroramari@outlook.com"
click at [482, 35] on link "Suzaan Barnard" at bounding box center [499, 35] width 55 height 13
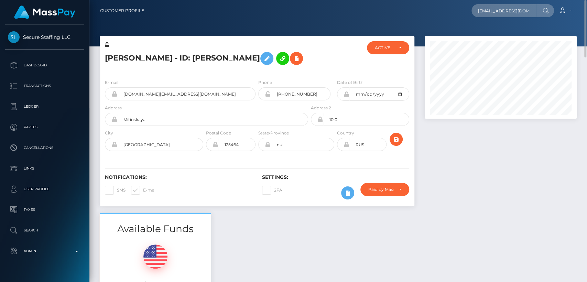
click at [481, 182] on div at bounding box center [501, 124] width 162 height 177
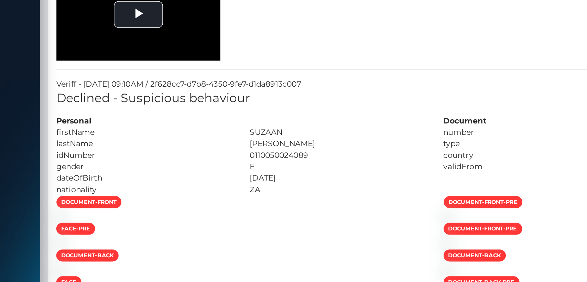
scroll to position [858, 0]
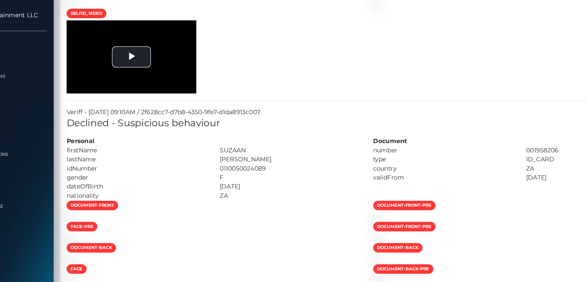
drag, startPoint x: 122, startPoint y: 219, endPoint x: 276, endPoint y: 157, distance: 165.5
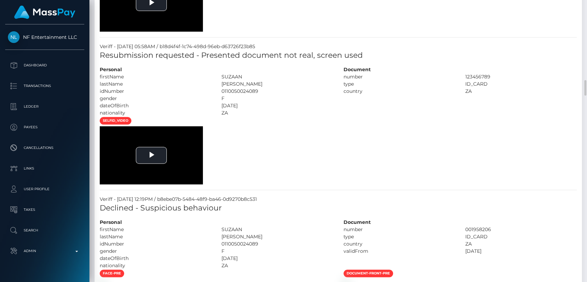
scroll to position [1950, 0]
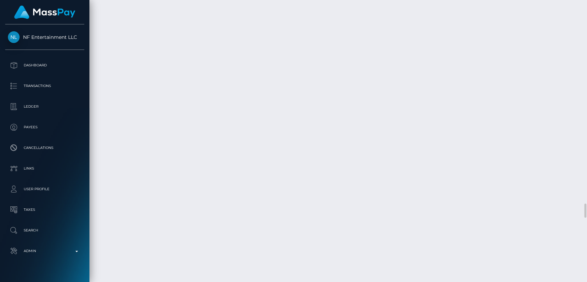
scroll to position [3780, 0]
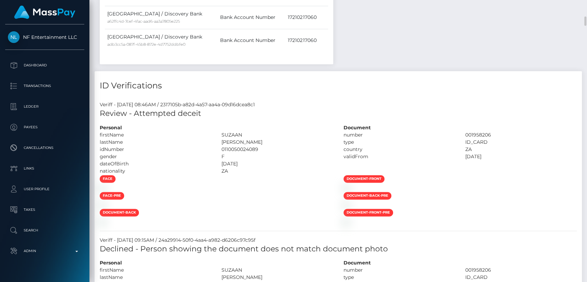
scroll to position [0, 0]
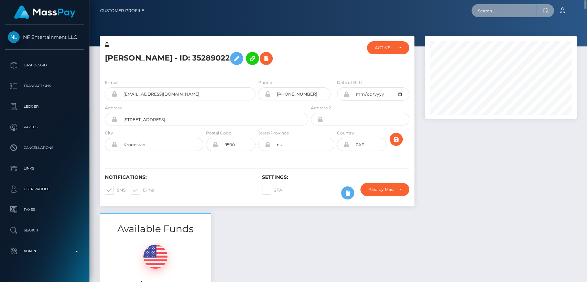
click at [506, 14] on input "text" at bounding box center [504, 10] width 65 height 13
paste input "[EMAIL_ADDRESS][DOMAIN_NAME]"
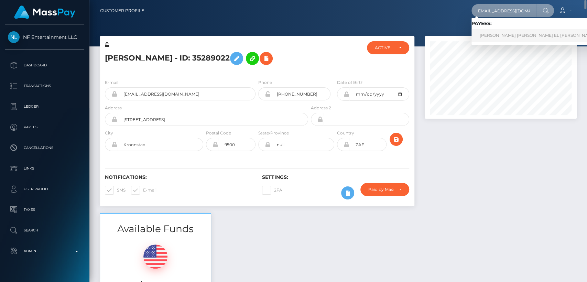
type input "[EMAIL_ADDRESS][DOMAIN_NAME]"
click at [508, 37] on link "[PERSON_NAME] [PERSON_NAME] EL [PERSON_NAME]" at bounding box center [538, 35] width 133 height 13
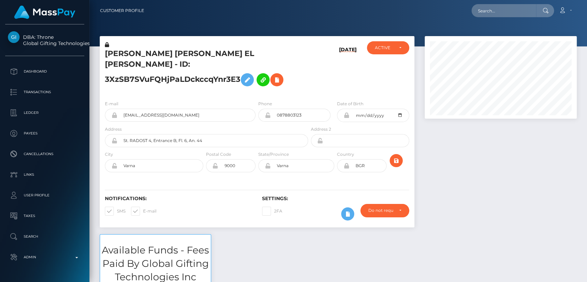
scroll to position [83, 152]
click at [461, 164] on div at bounding box center [501, 135] width 162 height 198
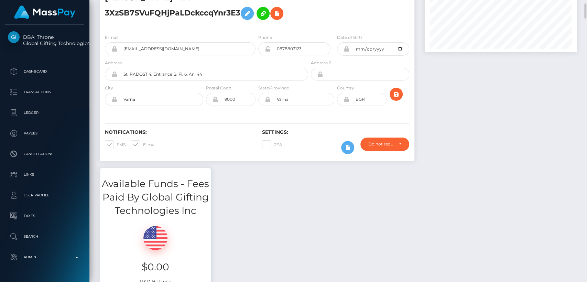
click at [459, 175] on div "Available Funds - Fees Paid By Global Gifting Technologies Inc $0.00 USD Balance" at bounding box center [339, 232] width 488 height 128
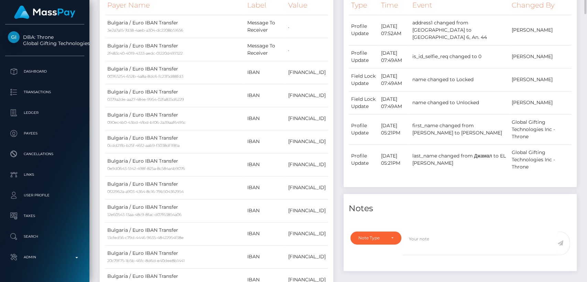
scroll to position [451, 0]
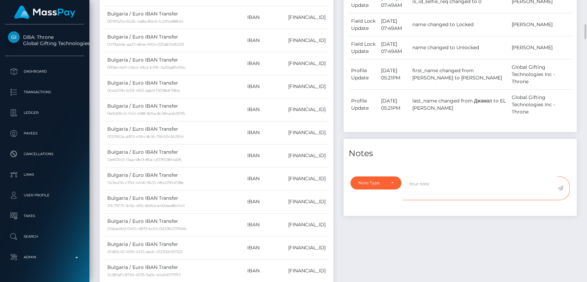
drag, startPoint x: 333, startPoint y: 229, endPoint x: 344, endPoint y: 180, distance: 50.8
click at [344, 180] on div "Note Type Compliance Clear Compliance General Note Type" at bounding box center [461, 194] width 234 height 44
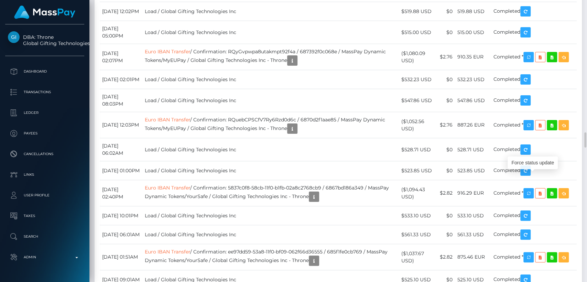
scroll to position [83, 152]
click at [535, 161] on div "Force status update" at bounding box center [533, 163] width 50 height 13
drag, startPoint x: 221, startPoint y: 172, endPoint x: 222, endPoint y: 177, distance: 4.6
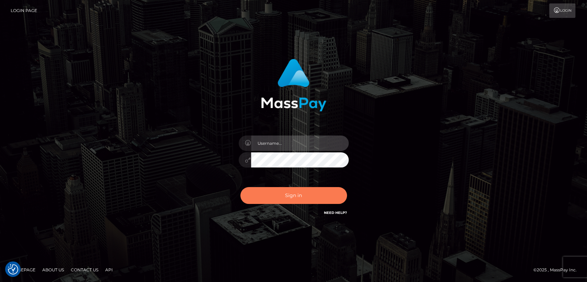
type input "[DOMAIN_NAME]"
click at [275, 188] on button "Sign in" at bounding box center [294, 195] width 107 height 17
type input "[DOMAIN_NAME]"
click at [271, 198] on button "Sign in" at bounding box center [294, 195] width 107 height 17
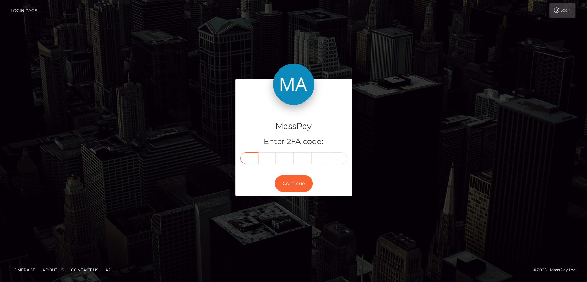
click at [253, 160] on input "text" at bounding box center [250, 158] width 18 height 12
paste input "2"
type input "2"
type input "1"
type input "7"
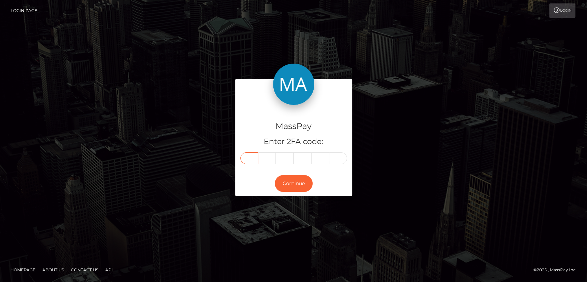
type input "0"
type input "1"
type input "7"
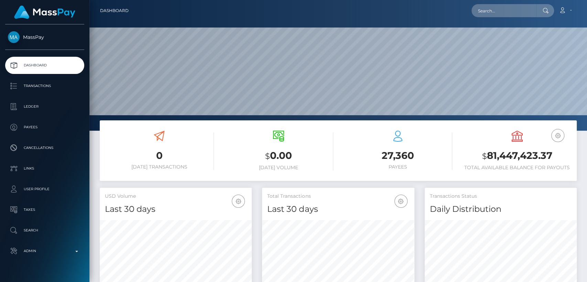
scroll to position [121, 152]
click at [483, 13] on input "text" at bounding box center [504, 10] width 65 height 13
paste input "amzielou66@hotmail.com"
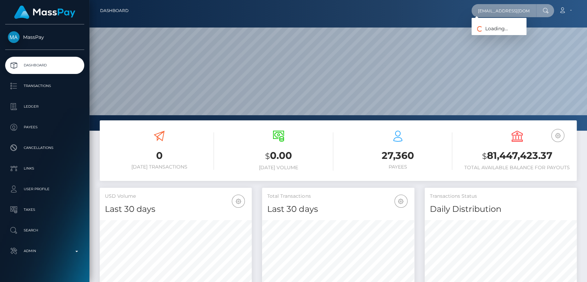
scroll to position [0, 3]
type input "amzielou66@hotmail.com"
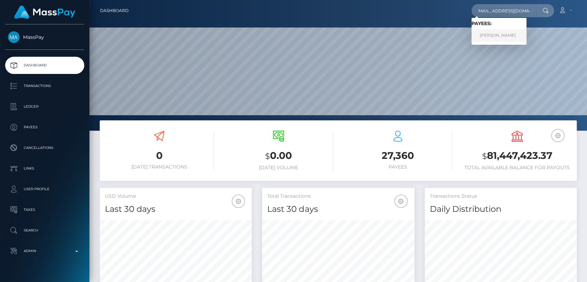
scroll to position [0, 0]
click at [517, 36] on link "Amy Cartmell" at bounding box center [499, 35] width 55 height 13
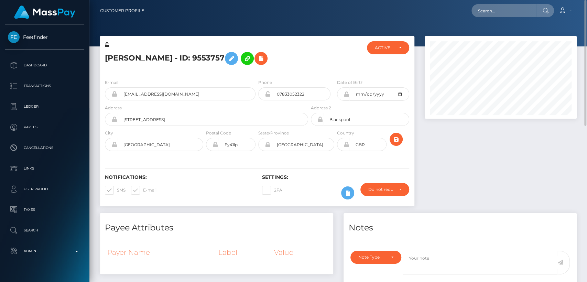
click at [143, 75] on div "E-mail [EMAIL_ADDRESS][DOMAIN_NAME] Phone 07833052322" at bounding box center [257, 116] width 315 height 84
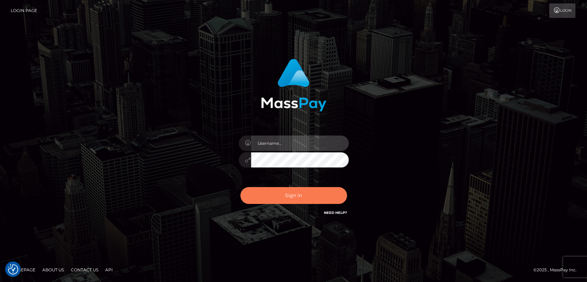
type input "[DOMAIN_NAME]"
click at [249, 193] on button "Sign in" at bounding box center [294, 195] width 107 height 17
type input "[DOMAIN_NAME]"
click at [249, 193] on button "Sign in" at bounding box center [294, 195] width 107 height 17
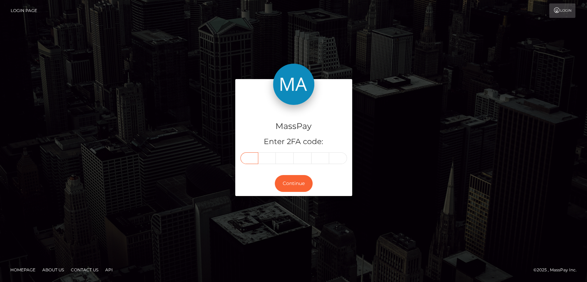
click at [251, 153] on input "text" at bounding box center [250, 158] width 18 height 12
paste input "8"
type input "8"
type input "7"
type input "4"
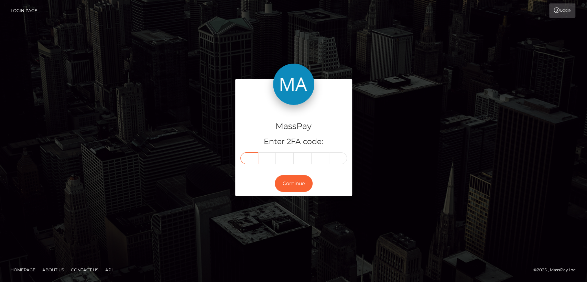
type input "5"
type input "9"
type input "2"
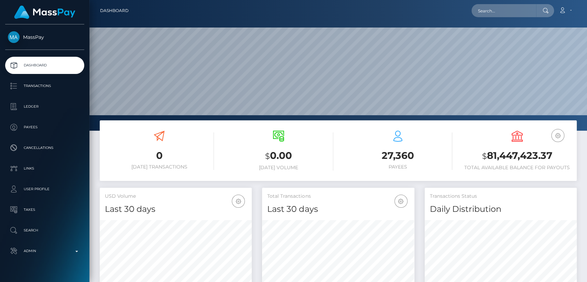
scroll to position [121, 152]
click at [494, 17] on input "text" at bounding box center [504, 10] width 65 height 13
paste input "riungakathambi@gmail.com"
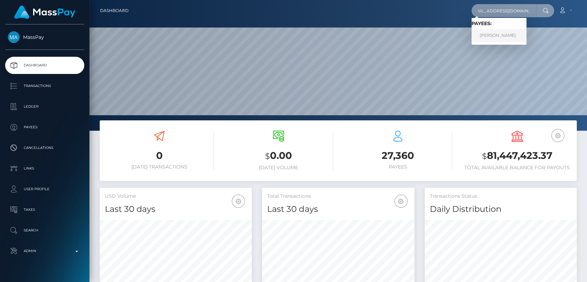
type input "riungakathambi@gmail.com"
click at [492, 38] on link "Michelle Kathambi" at bounding box center [499, 35] width 55 height 13
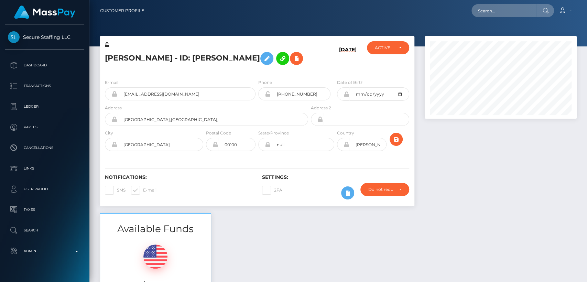
scroll to position [83, 152]
click at [111, 53] on h5 "Michelle Kathambi - ID: Michelle Riunga" at bounding box center [205, 59] width 200 height 20
copy h5 "Michelle"
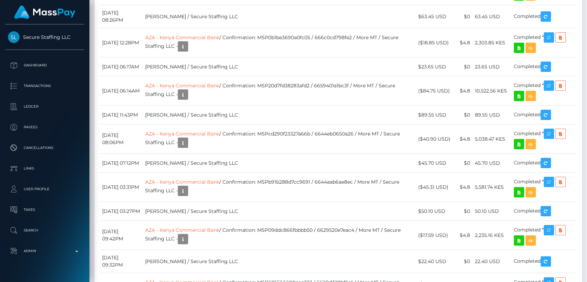
scroll to position [1921, 0]
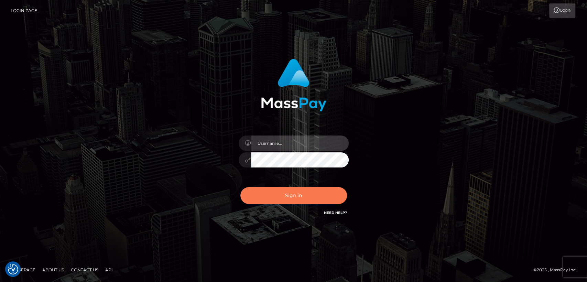
type input "[DOMAIN_NAME]"
click at [280, 188] on button "Sign in" at bounding box center [294, 195] width 107 height 17
type input "[DOMAIN_NAME]"
click at [280, 188] on button "Sign in" at bounding box center [294, 195] width 107 height 17
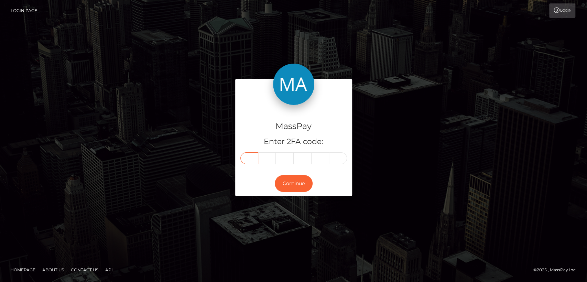
click at [256, 161] on input "text" at bounding box center [250, 158] width 18 height 12
paste input "4"
type input "4"
type input "1"
type input "6"
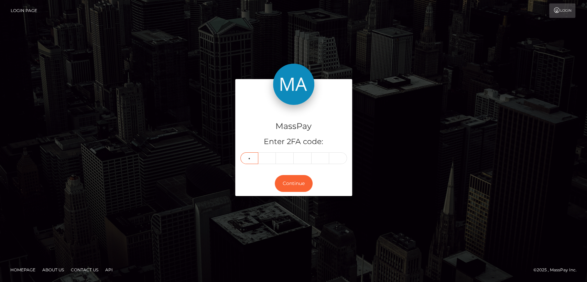
type input "9"
type input "4"
type input "3"
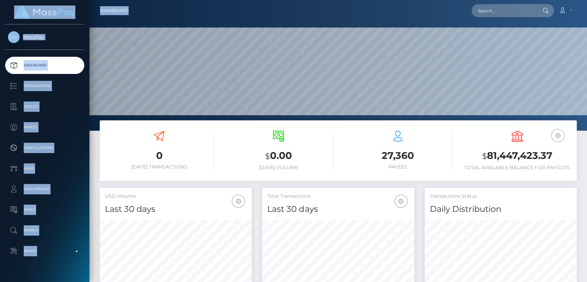
scroll to position [121, 152]
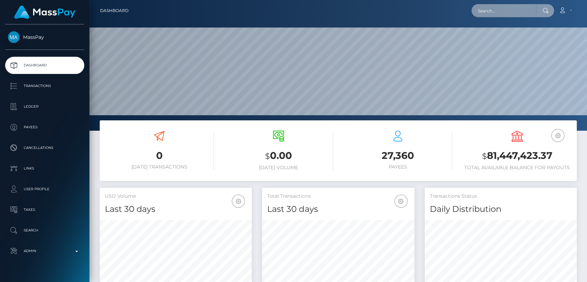
click at [492, 9] on input "text" at bounding box center [504, 10] width 65 height 13
paste input "[PERSON_NAME][EMAIL_ADDRESS][DOMAIN_NAME]"
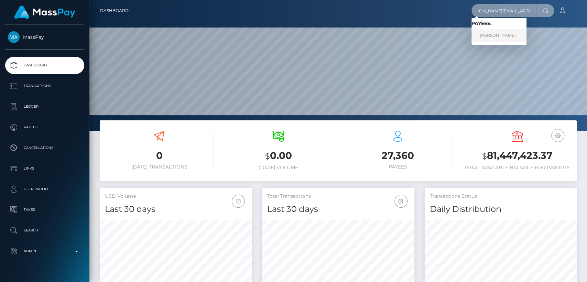
type input "[PERSON_NAME][EMAIL_ADDRESS][DOMAIN_NAME]"
click at [478, 38] on link "Georgina Nagel" at bounding box center [499, 35] width 55 height 13
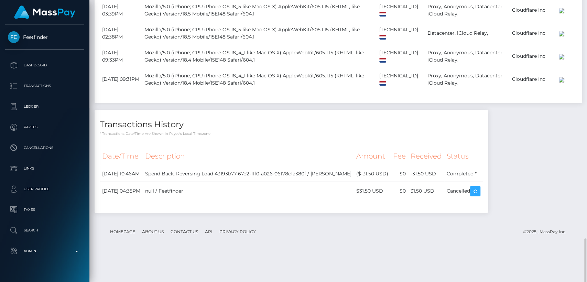
scroll to position [588, 0]
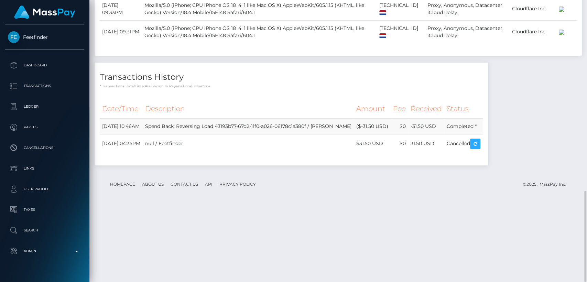
drag, startPoint x: 405, startPoint y: 200, endPoint x: 375, endPoint y: 200, distance: 29.3
click at [375, 134] on td "($-31.50 USD)" at bounding box center [372, 126] width 37 height 16
copy td "$-31.50 USD"
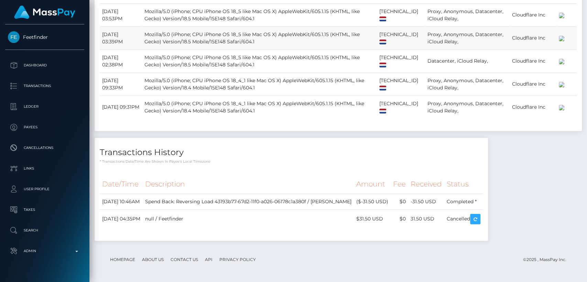
scroll to position [0, 0]
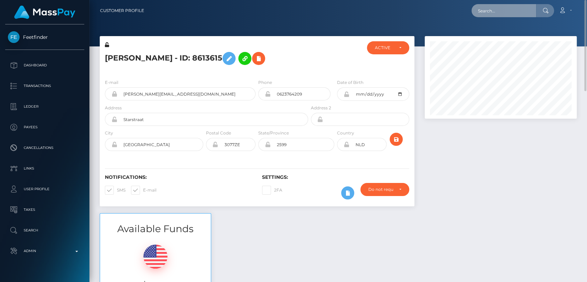
click at [484, 14] on input "text" at bounding box center [504, 10] width 65 height 13
paste input "elizagoddessxx@gmail.com"
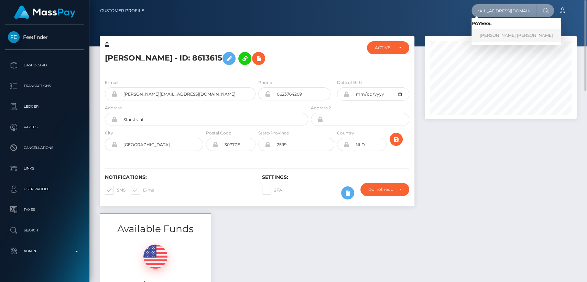
type input "elizagoddessxx@gmail.com"
click at [498, 37] on link "EMRE CAN GÜRSOY" at bounding box center [517, 35] width 90 height 13
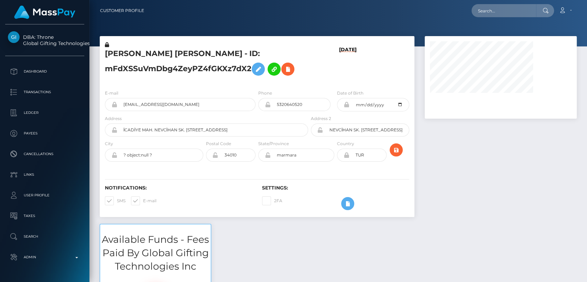
click at [119, 53] on h5 "EMRE CAN GÜRSOY - ID: mFdXSSuVmDbg4ZeyPZ4fGKXz7dX2" at bounding box center [205, 64] width 200 height 31
copy h5 "EMRE"
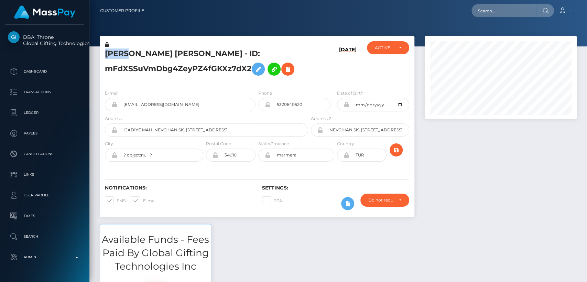
scroll to position [83, 152]
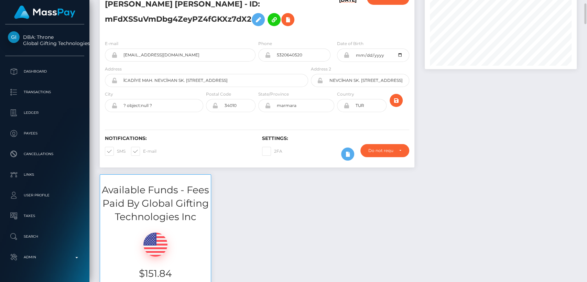
click at [265, 230] on div "Available Funds - Fees Paid By Global Gifting Technologies Inc $151.84 USD Bala…" at bounding box center [339, 238] width 488 height 128
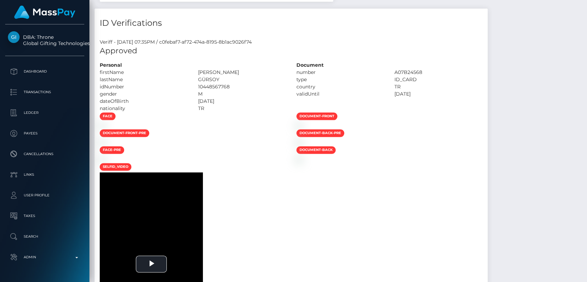
scroll to position [531, 0]
